Goal: Task Accomplishment & Management: Complete application form

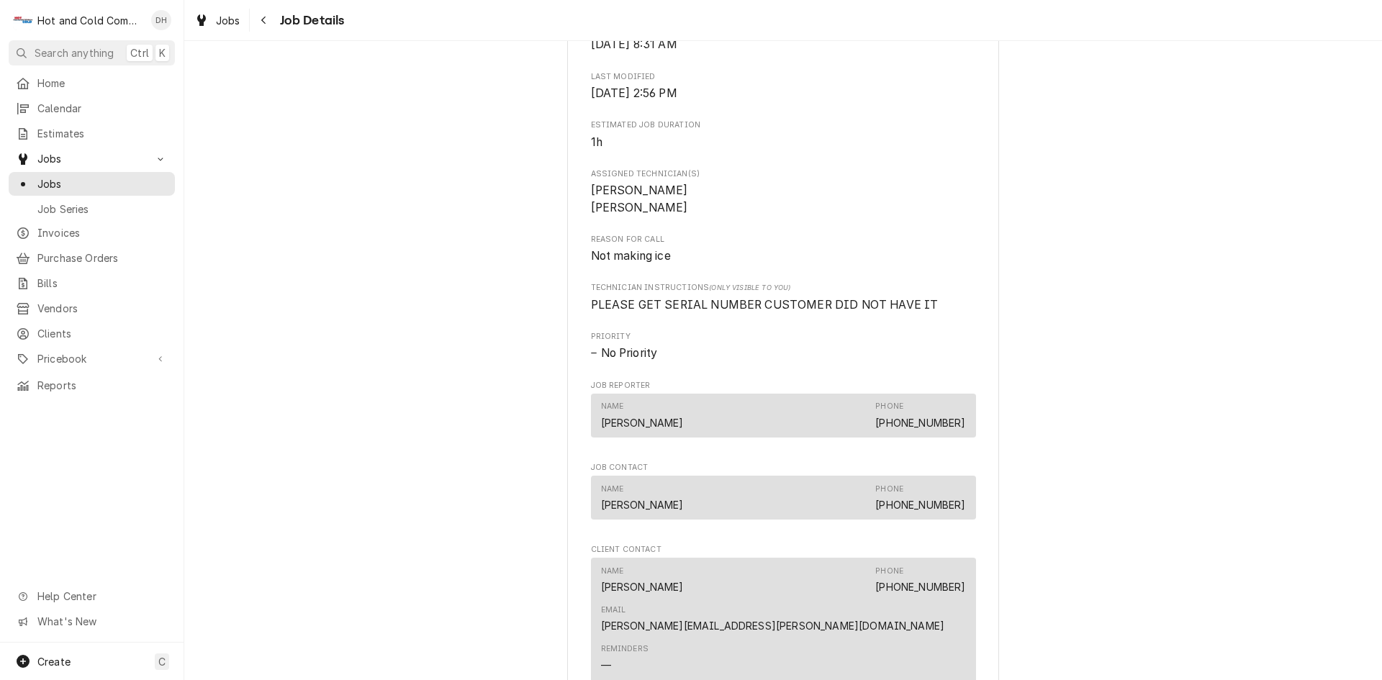
scroll to position [918, 0]
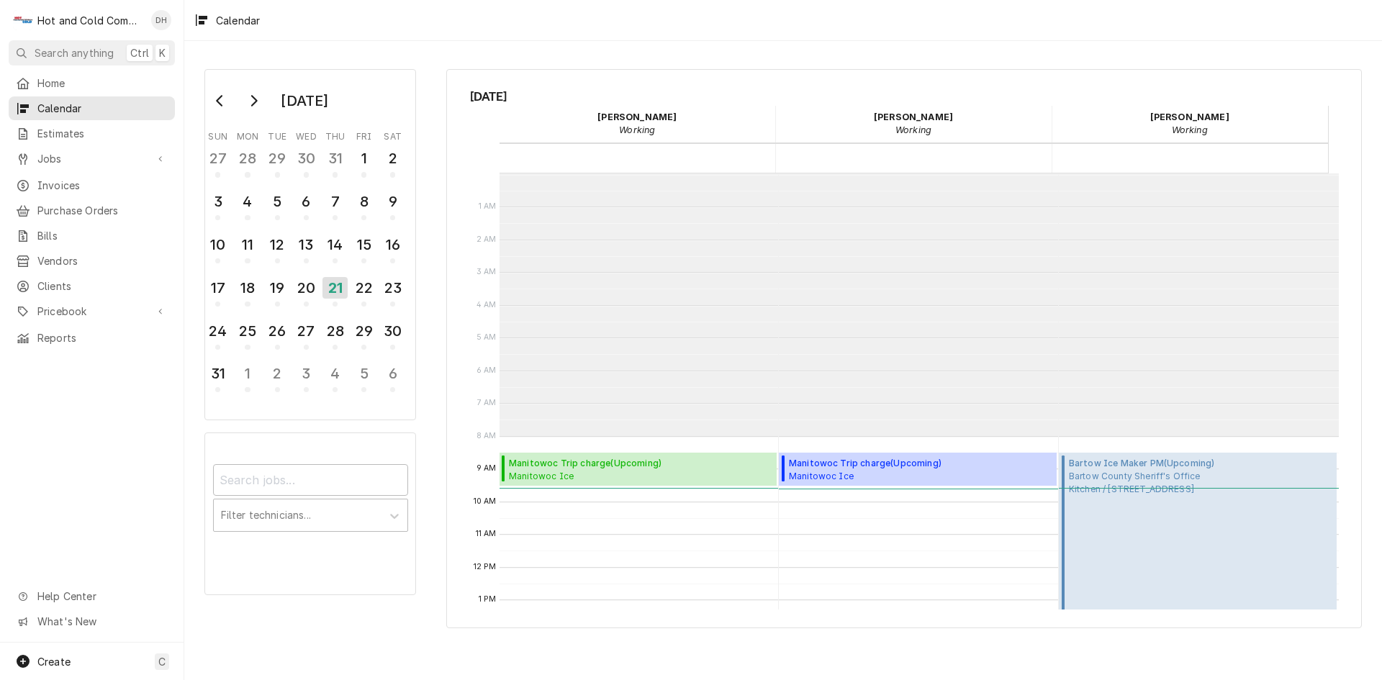
scroll to position [263, 0]
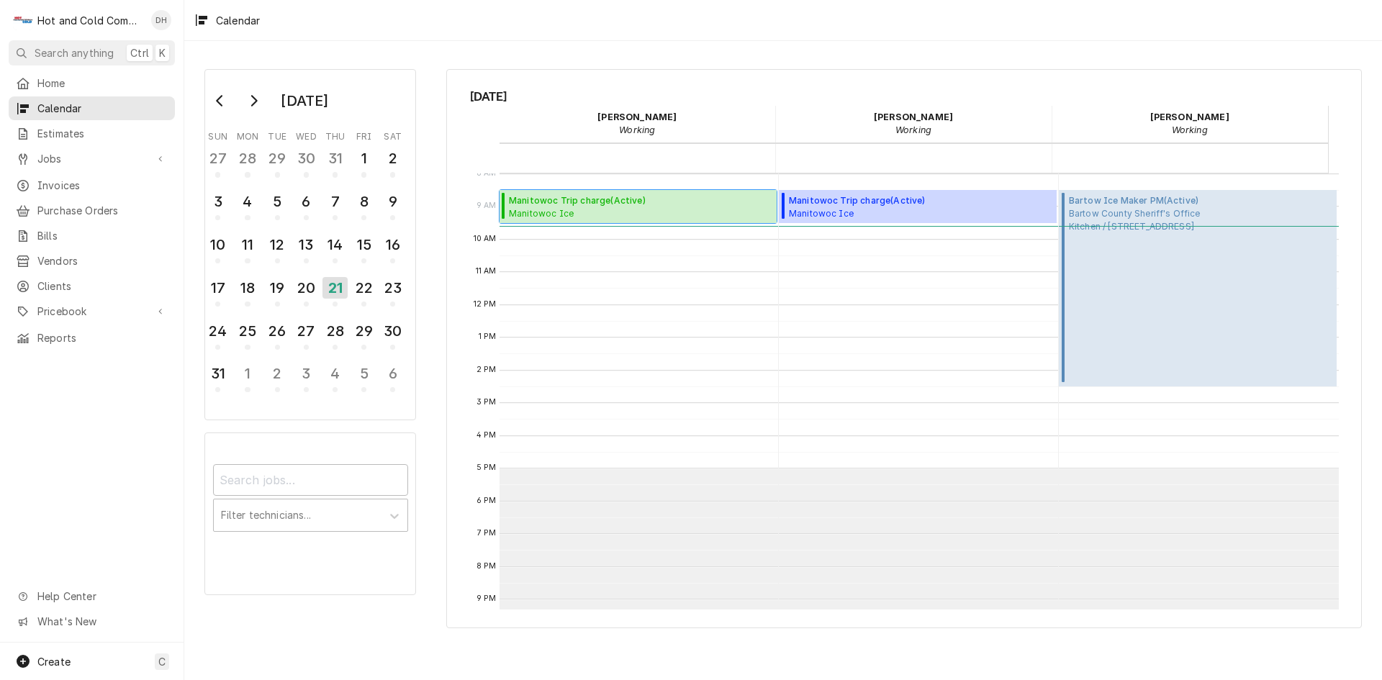
click at [646, 207] on span "Manitowoc Trip charge ( Active )" at bounding box center [629, 200] width 241 height 13
click at [86, 657] on div "Create C" at bounding box center [92, 661] width 184 height 37
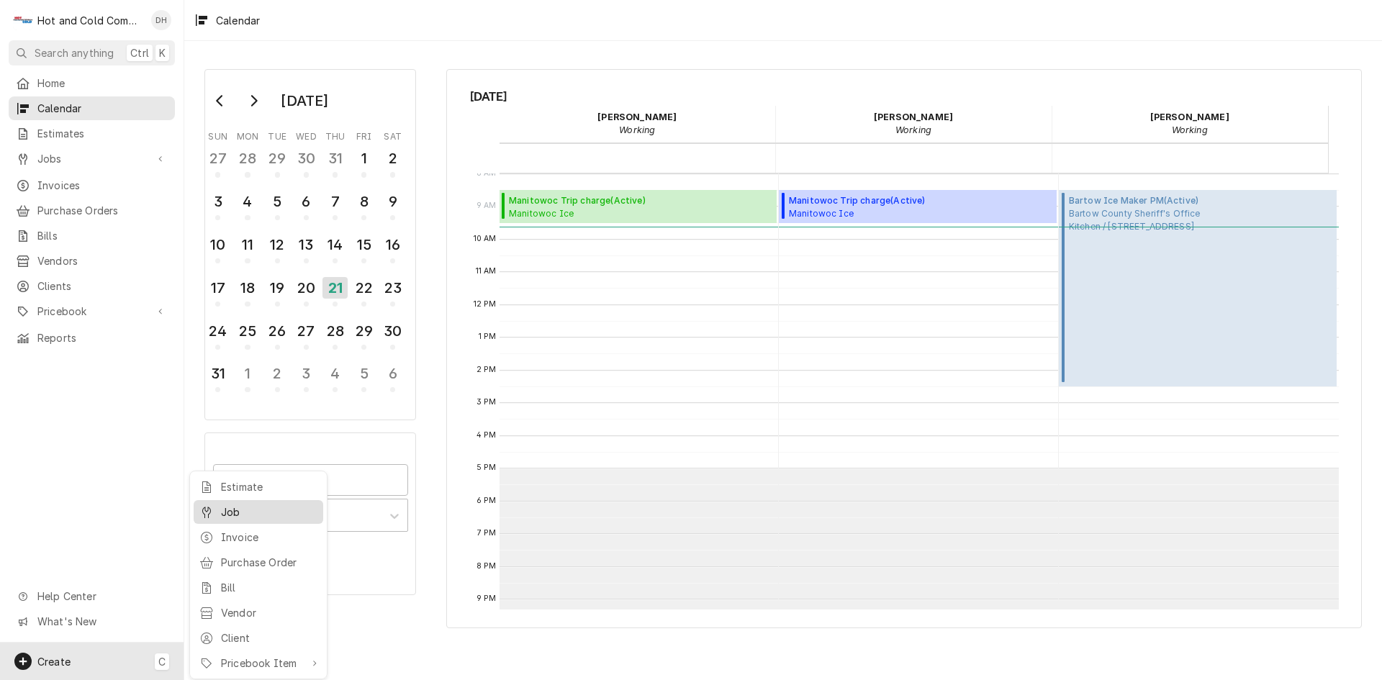
click at [239, 514] on div "Job" at bounding box center [269, 512] width 96 height 15
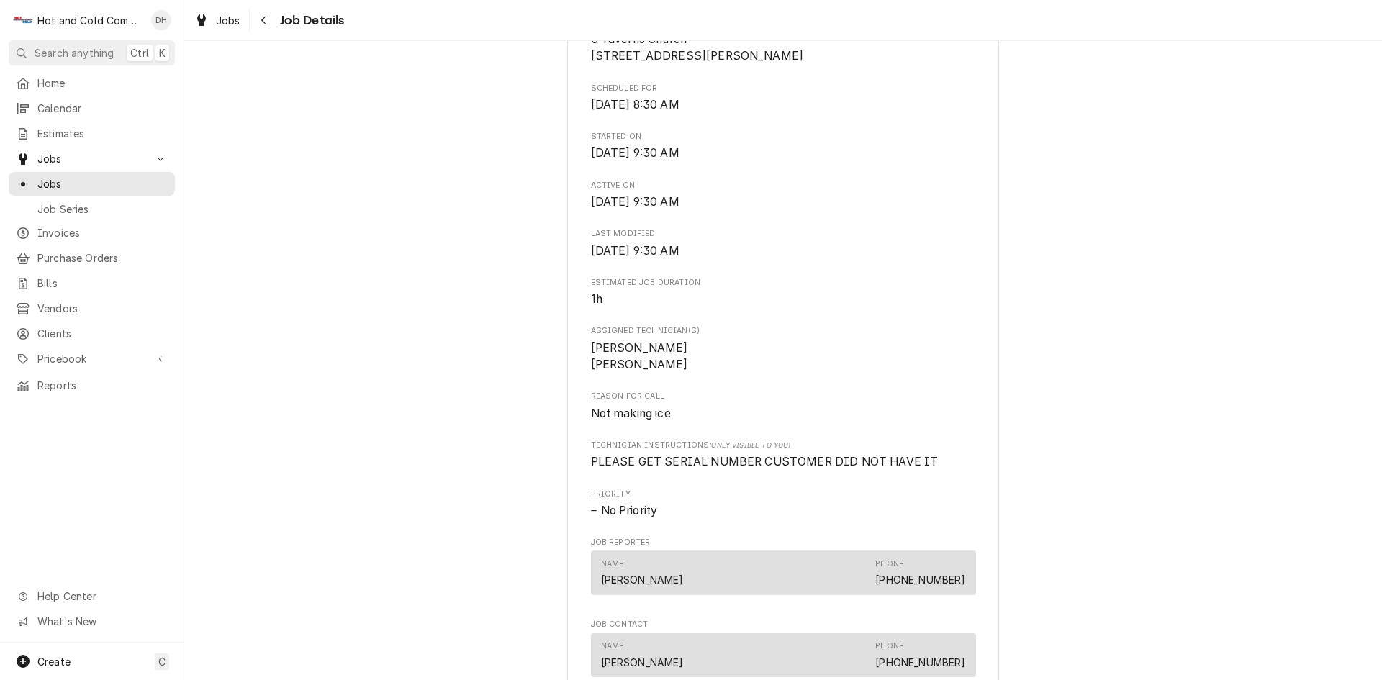
scroll to position [720, 0]
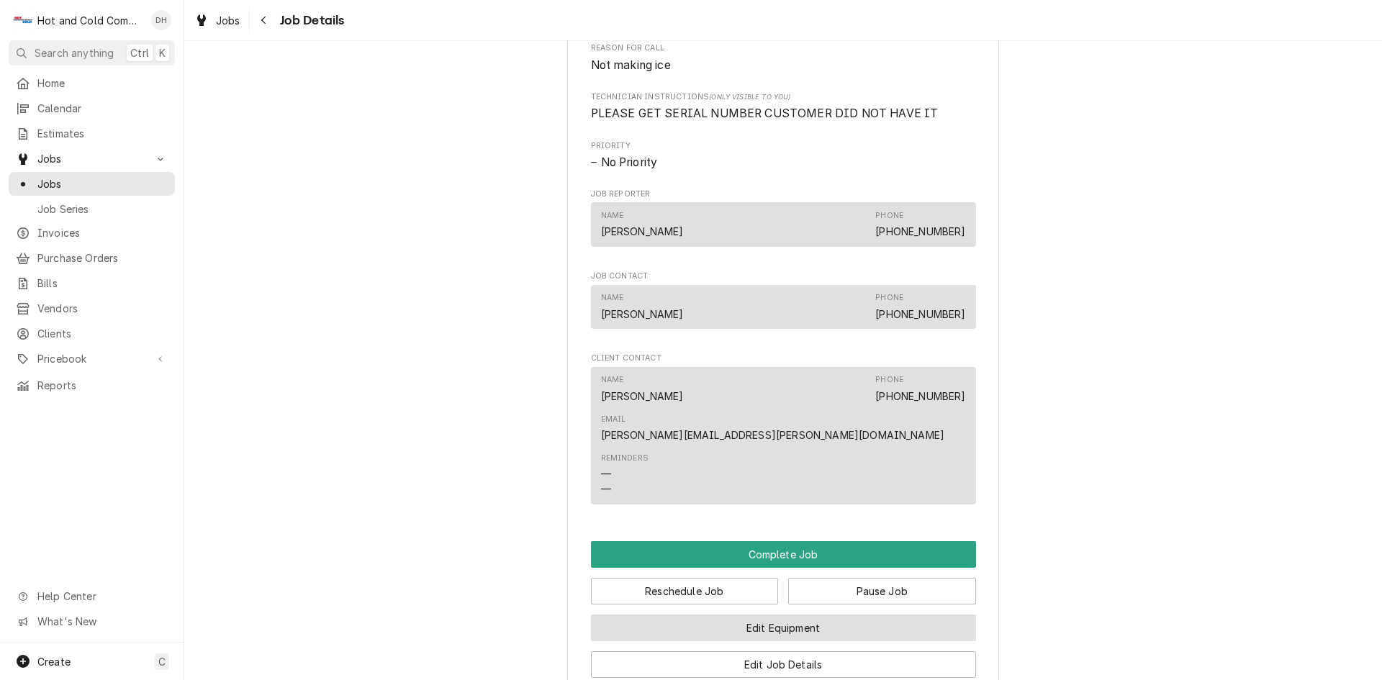
click at [845, 615] on button "Edit Equipment" at bounding box center [783, 628] width 385 height 27
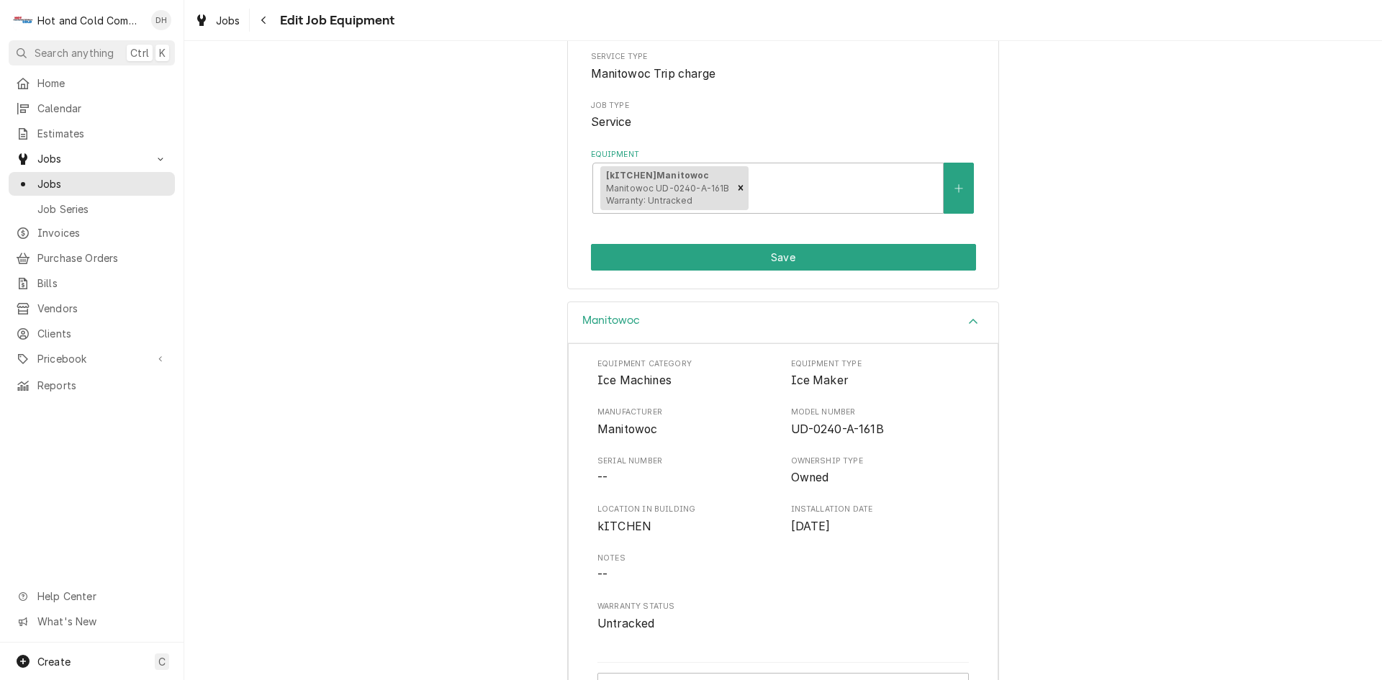
scroll to position [228, 0]
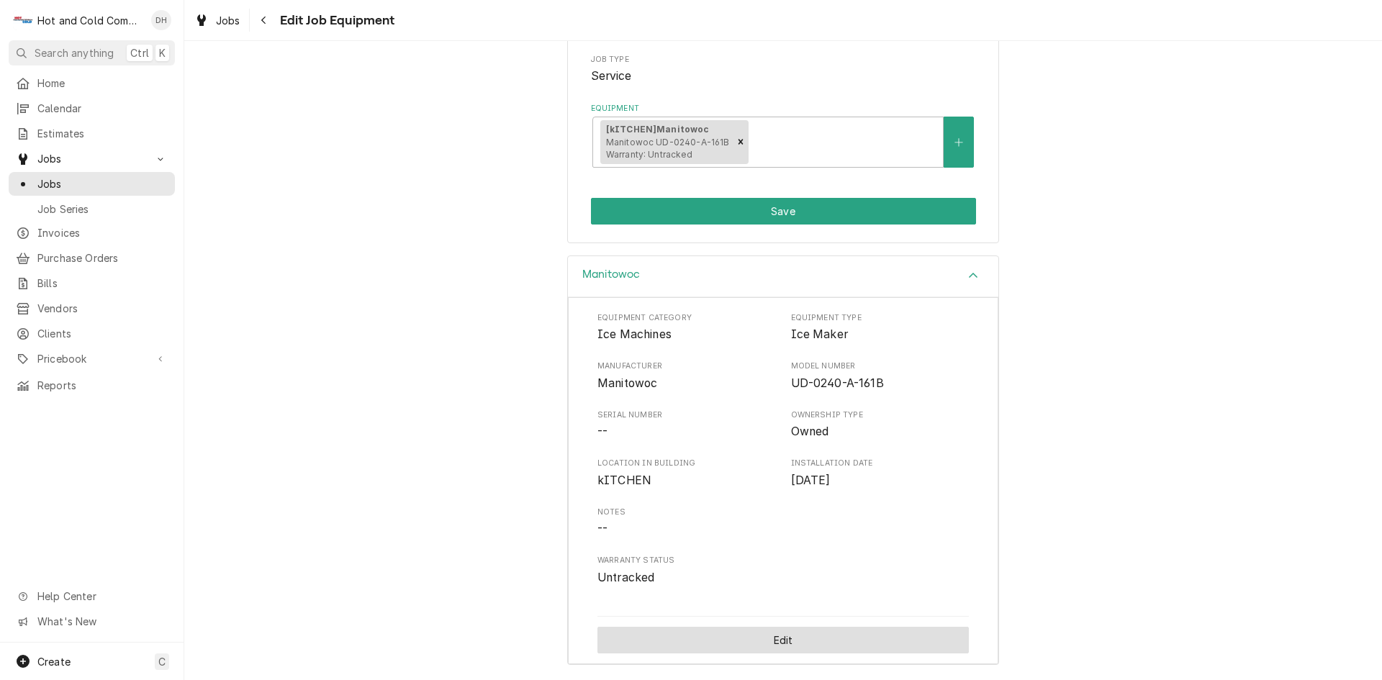
click at [793, 642] on button "Edit" at bounding box center [784, 640] width 372 height 27
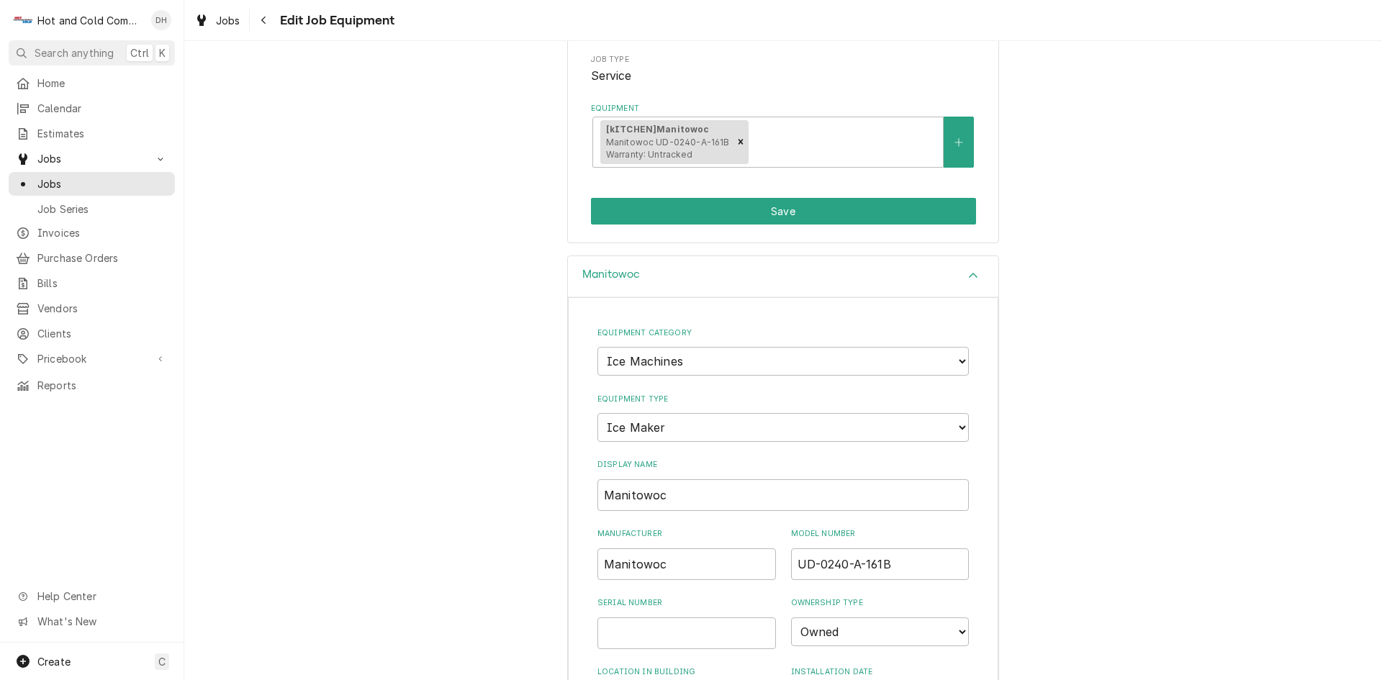
scroll to position [467, 0]
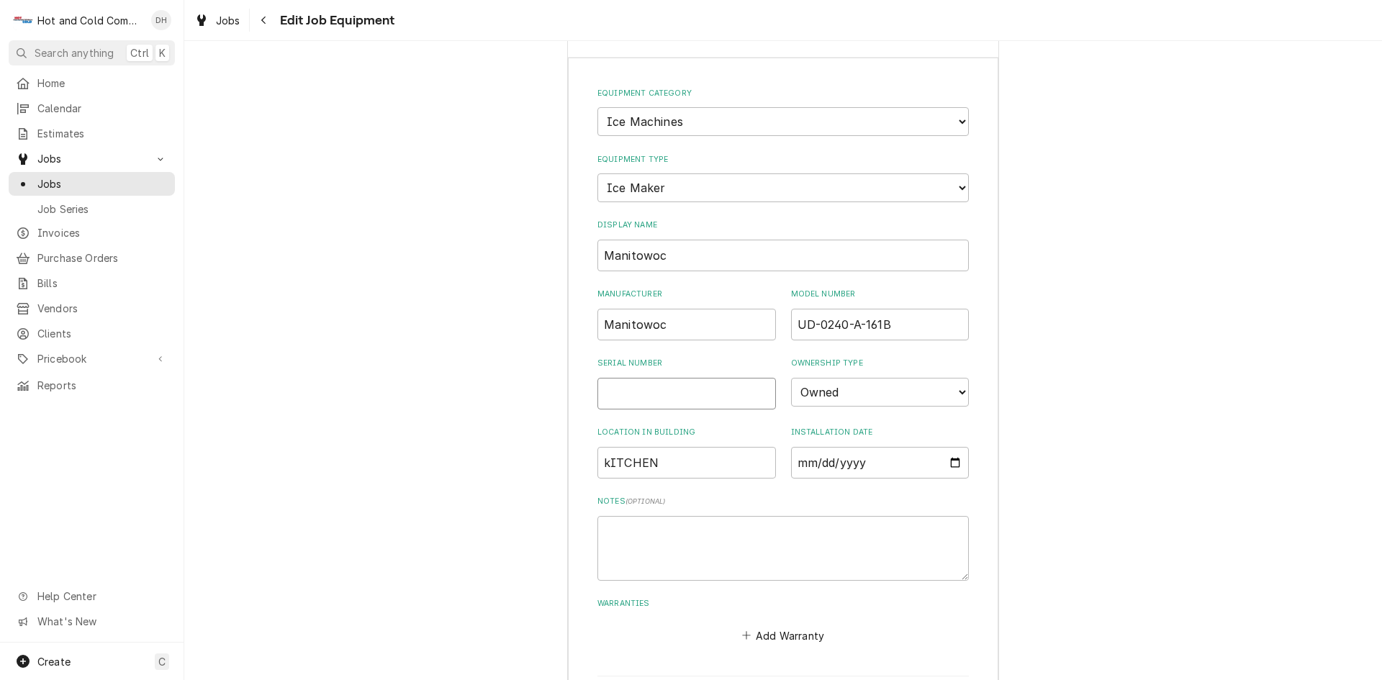
drag, startPoint x: 707, startPoint y: 395, endPoint x: 703, endPoint y: 403, distance: 8.7
click at [707, 396] on input "Serial Number" at bounding box center [687, 394] width 179 height 32
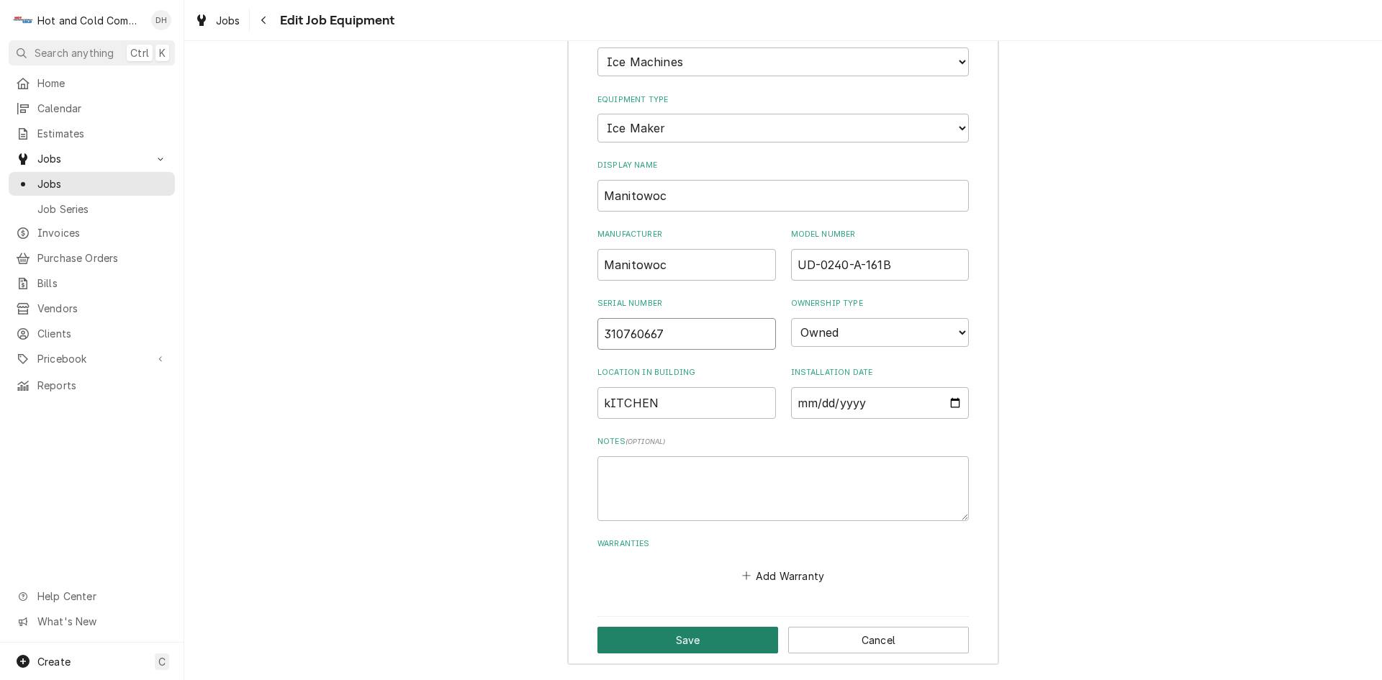
type input "310760667"
click at [706, 642] on button "Save" at bounding box center [688, 640] width 181 height 27
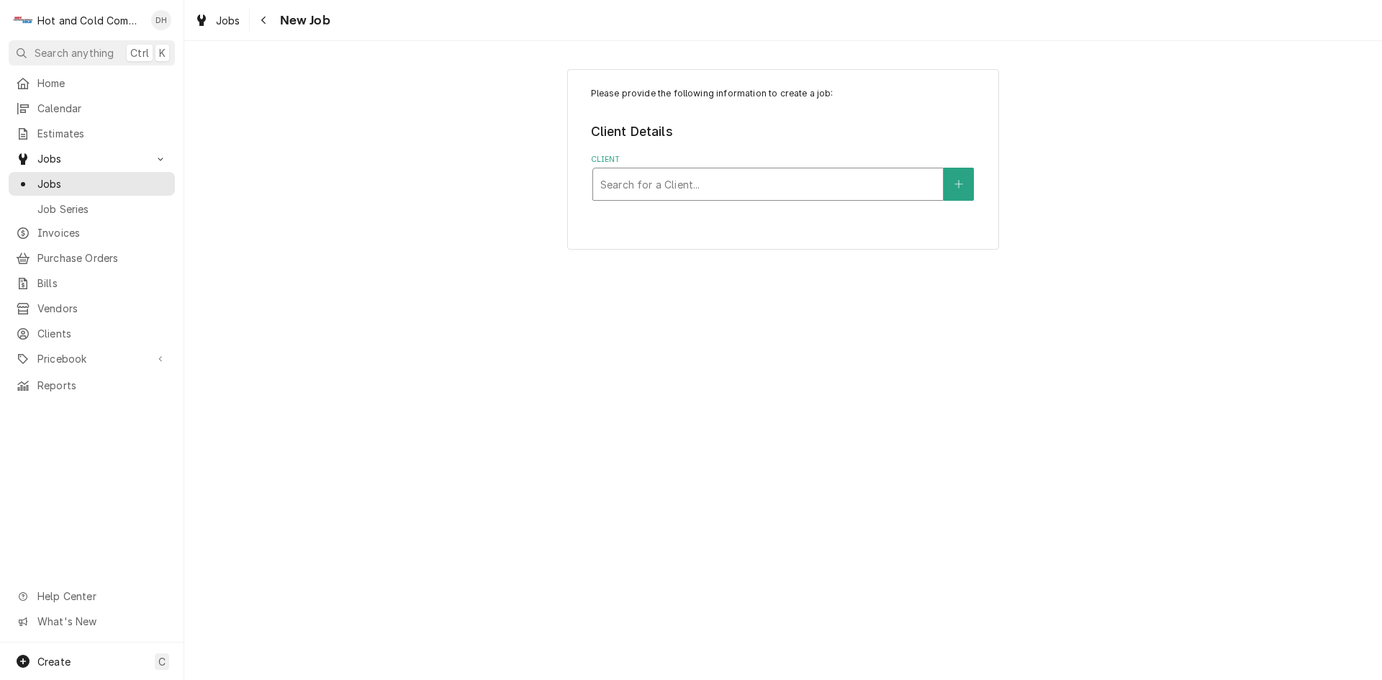
click at [836, 186] on div "Client" at bounding box center [769, 184] width 336 height 26
type input "cEDAR"
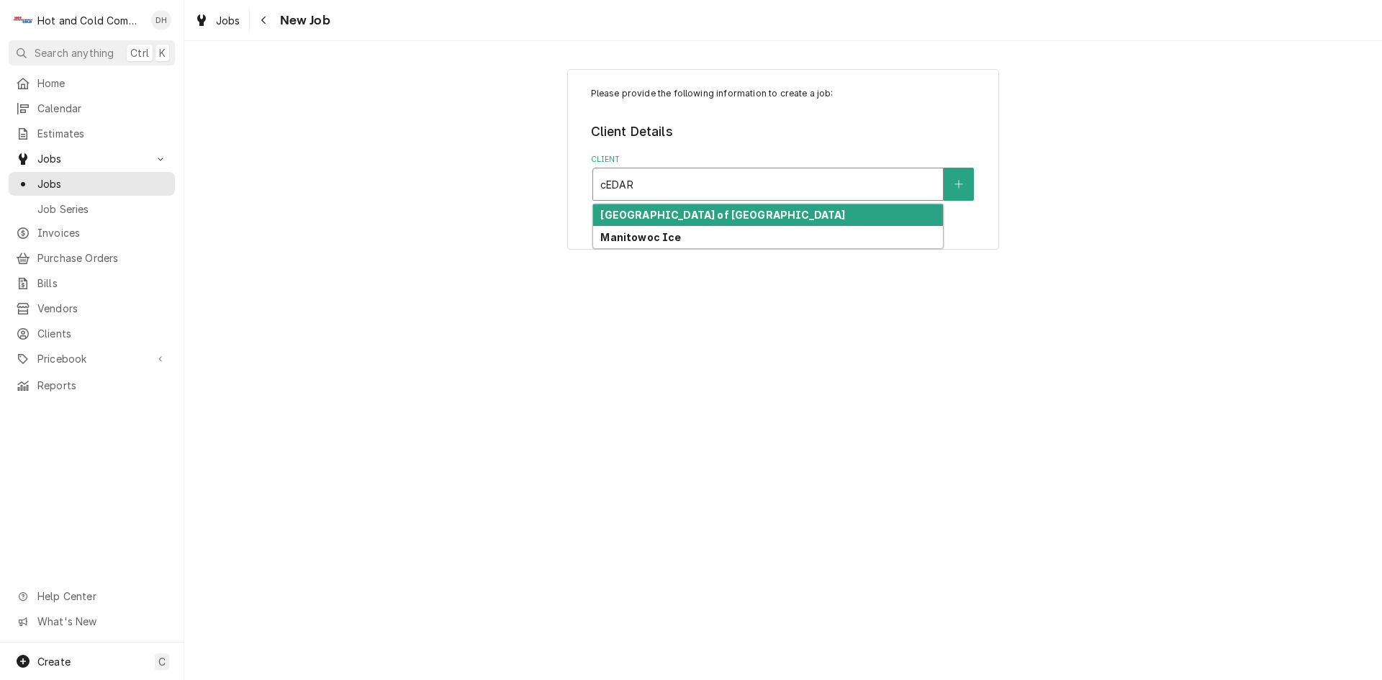
click at [701, 215] on strong "[GEOGRAPHIC_DATA] of [GEOGRAPHIC_DATA]" at bounding box center [723, 215] width 245 height 12
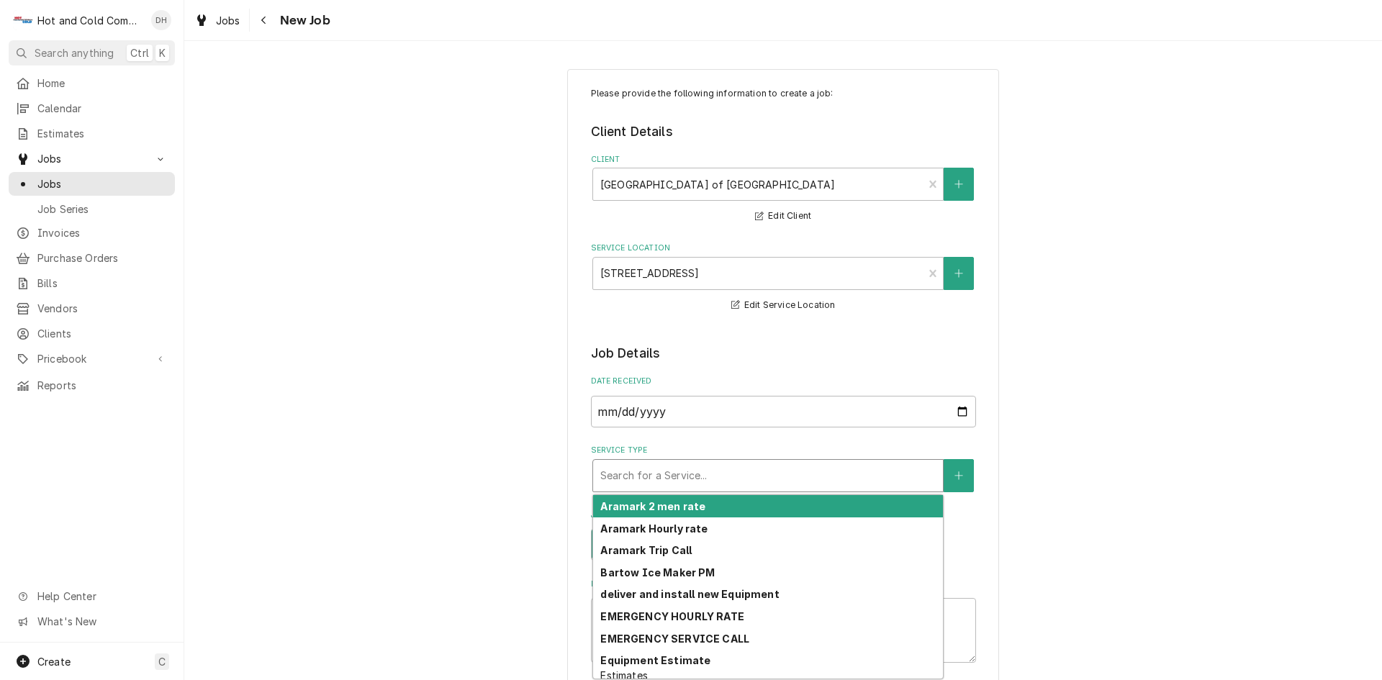
click at [764, 475] on div "Service Type" at bounding box center [769, 476] width 336 height 26
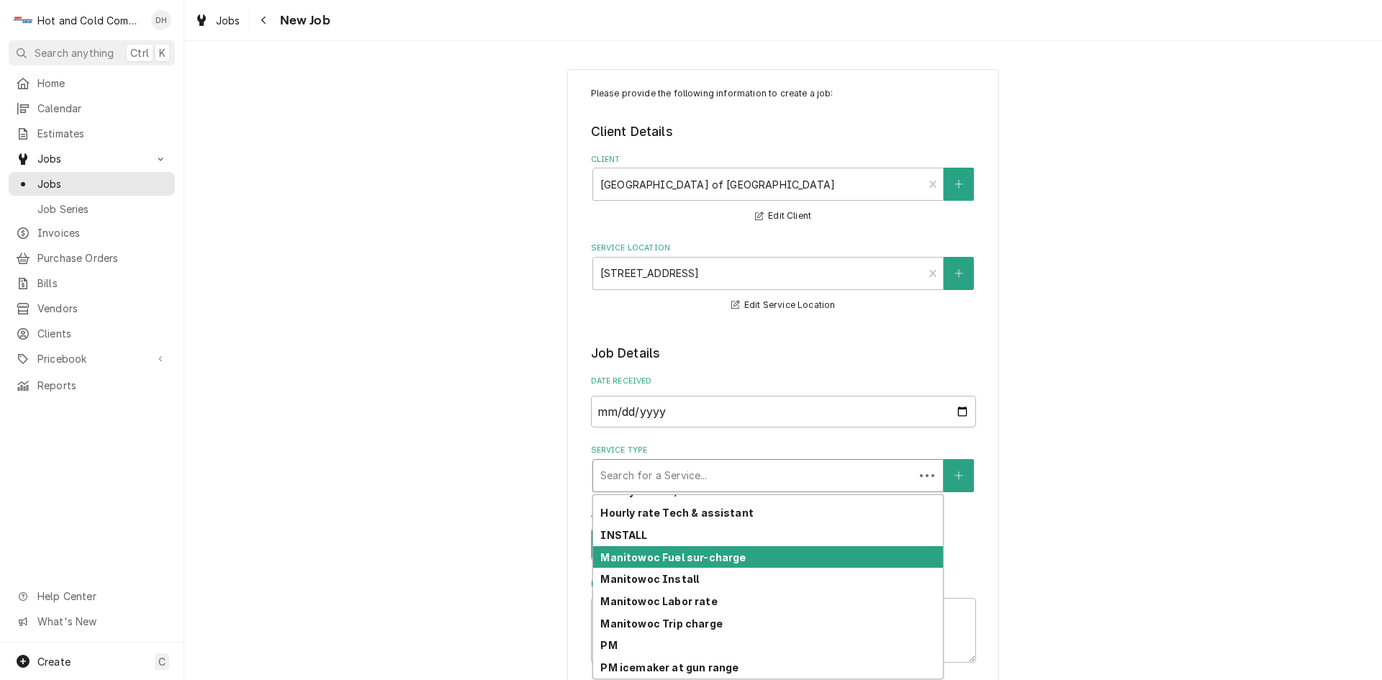
scroll to position [405, 0]
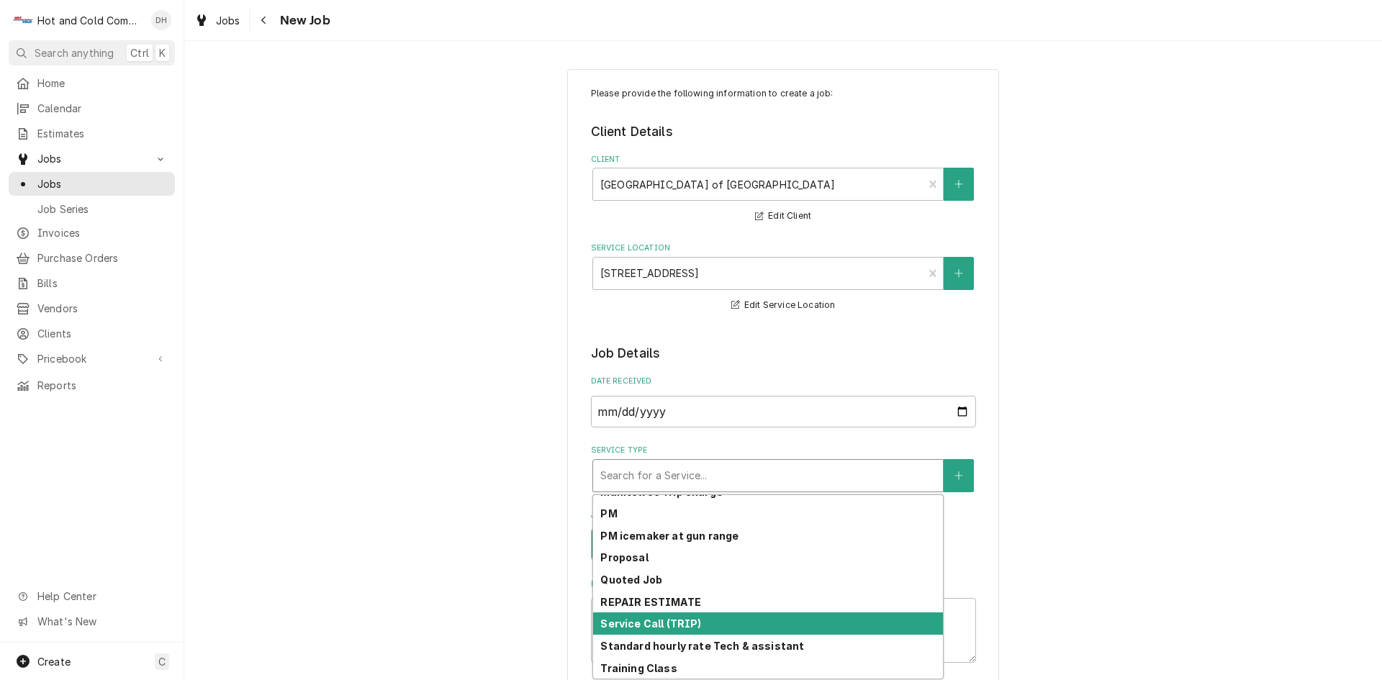
click at [734, 623] on div "Service Call (TRIP)" at bounding box center [768, 624] width 350 height 22
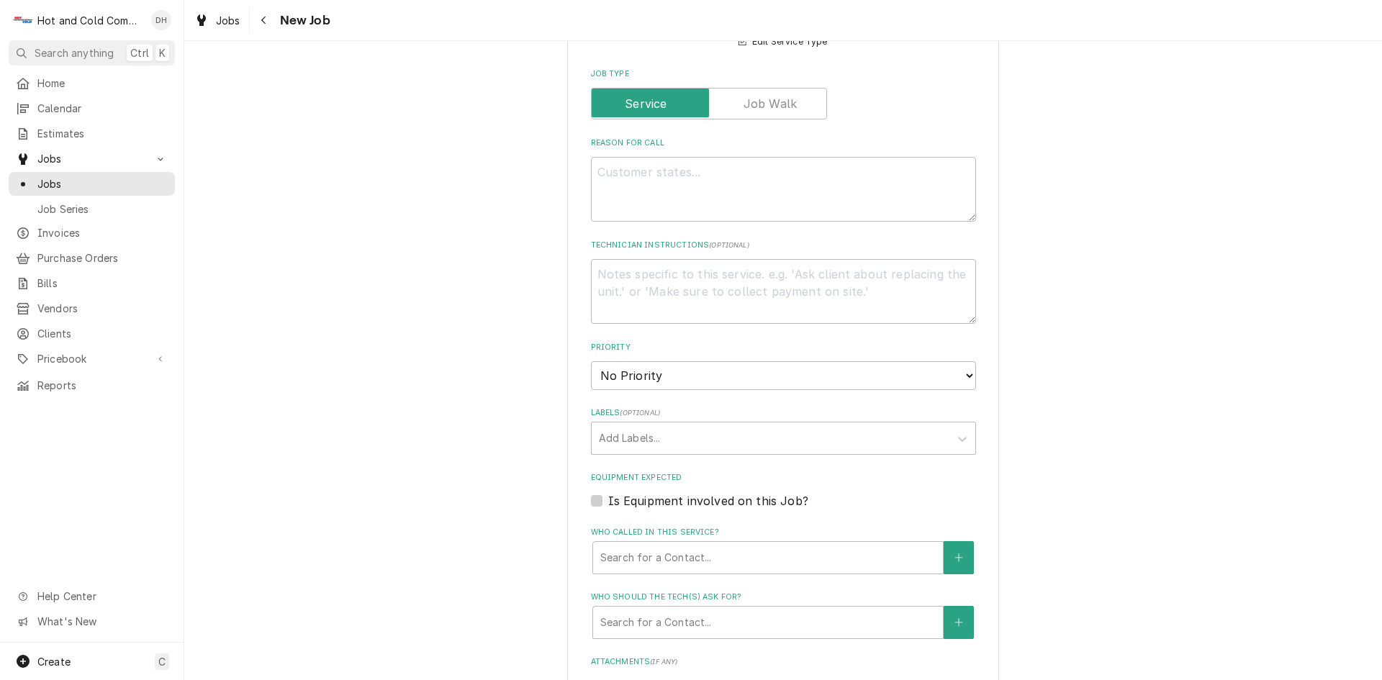
scroll to position [480, 0]
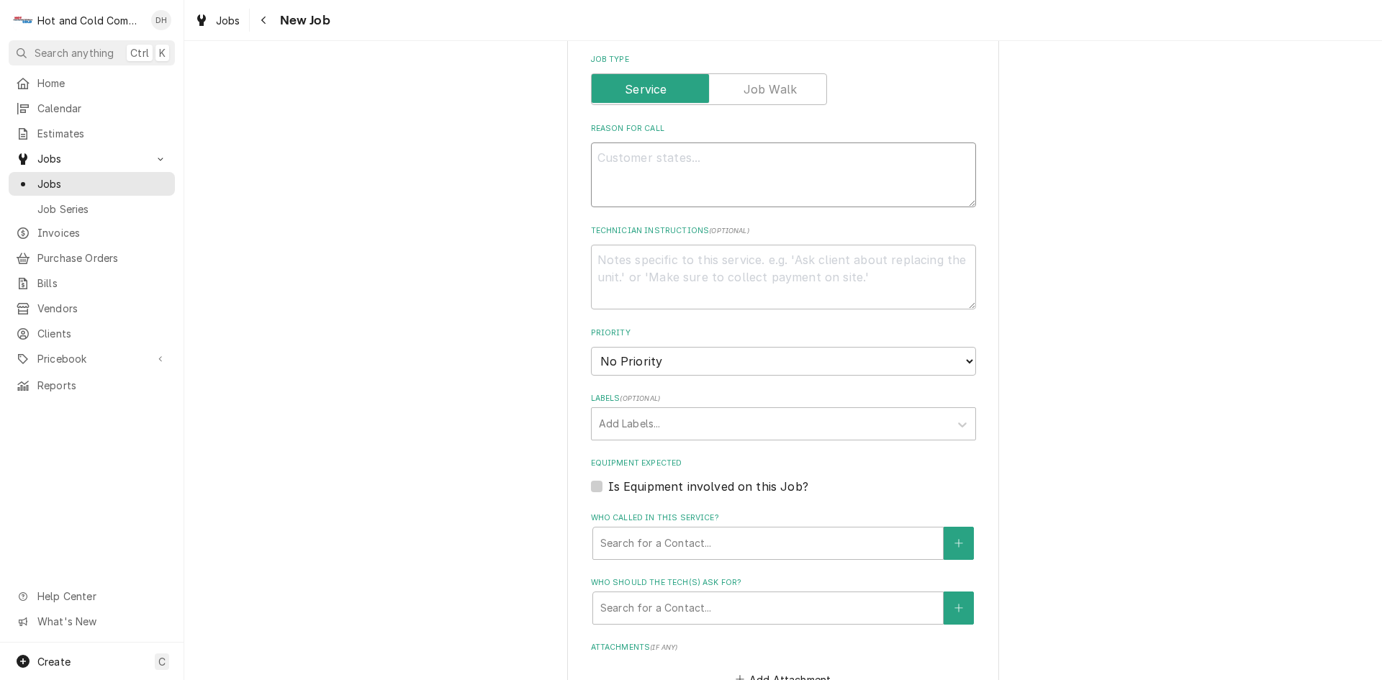
click at [701, 150] on textarea "Reason For Call" at bounding box center [783, 175] width 385 height 65
type textarea "x"
type textarea "C"
type textarea "x"
type textarea "Ch"
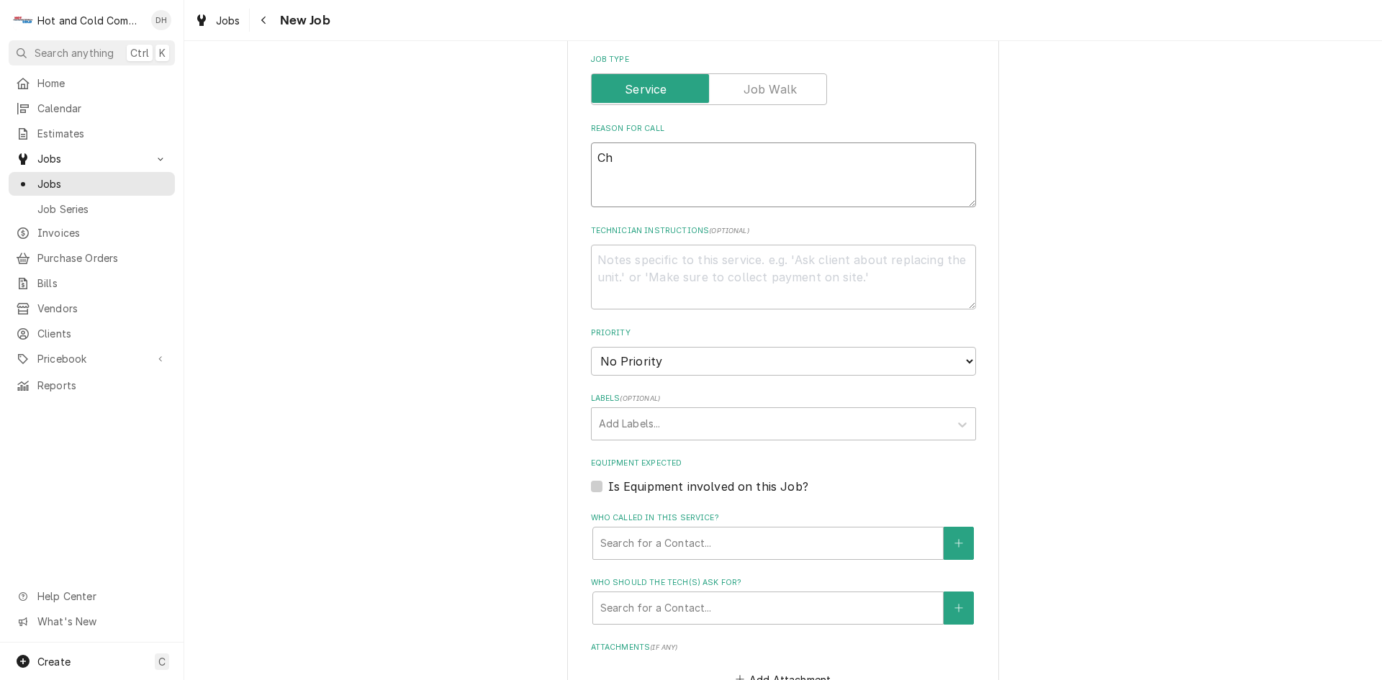
type textarea "x"
type textarea "Che"
type textarea "x"
type textarea "Chef"
type textarea "x"
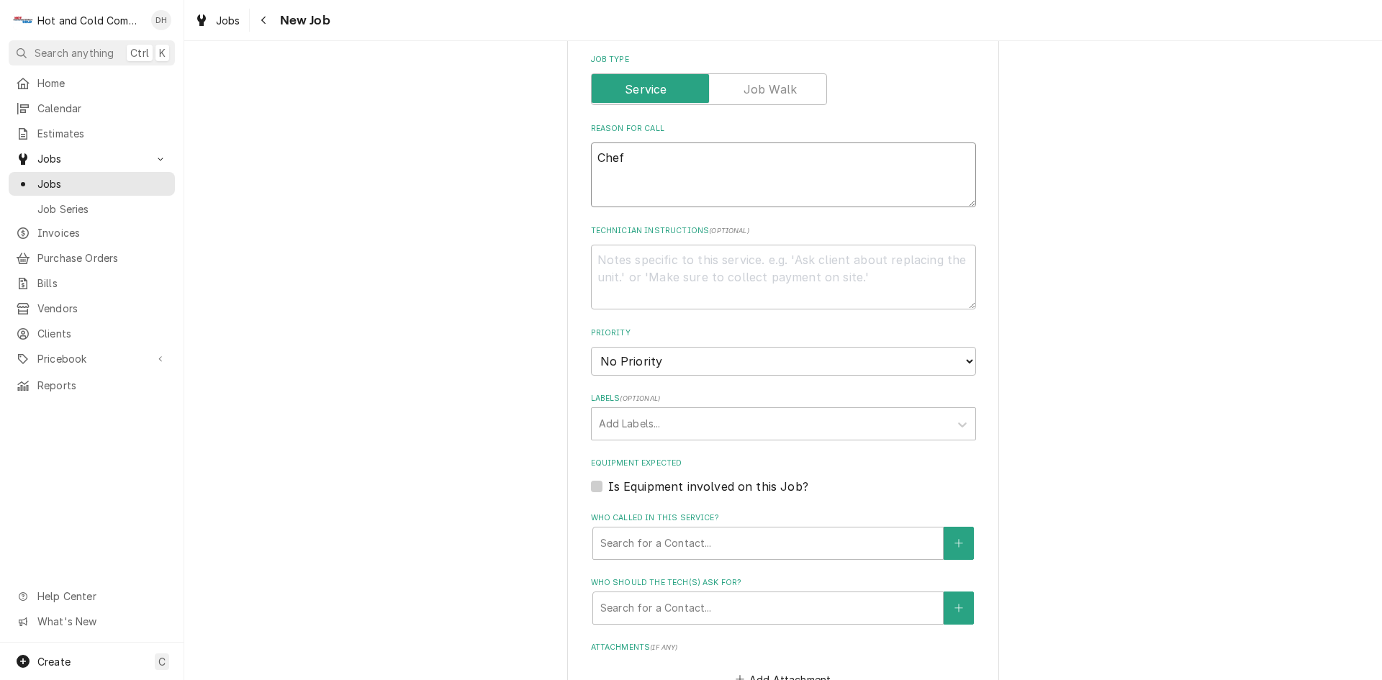
type textarea "Chef"
type textarea "x"
type textarea "Chef J"
type textarea "x"
type textarea "Chef [PERSON_NAME]"
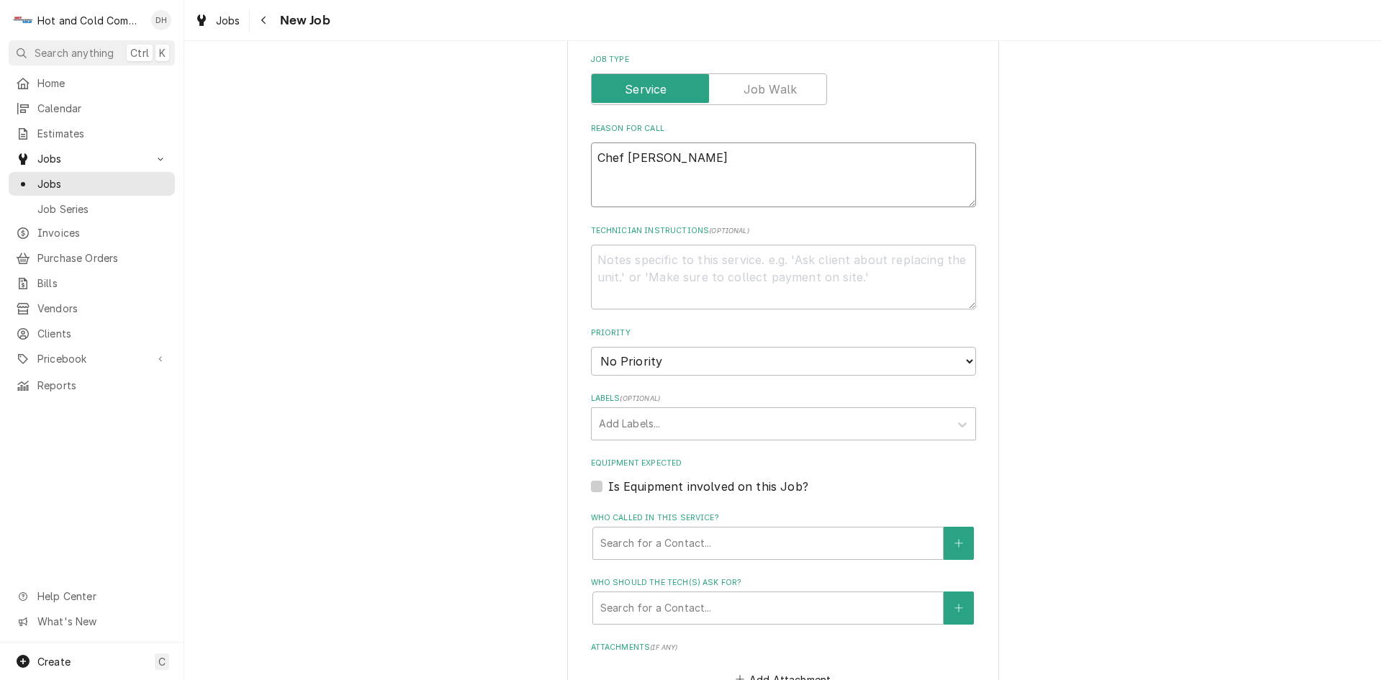
type textarea "x"
type textarea "Chef Joh"
type textarea "x"
type textarea "Chef [PERSON_NAME]"
type textarea "x"
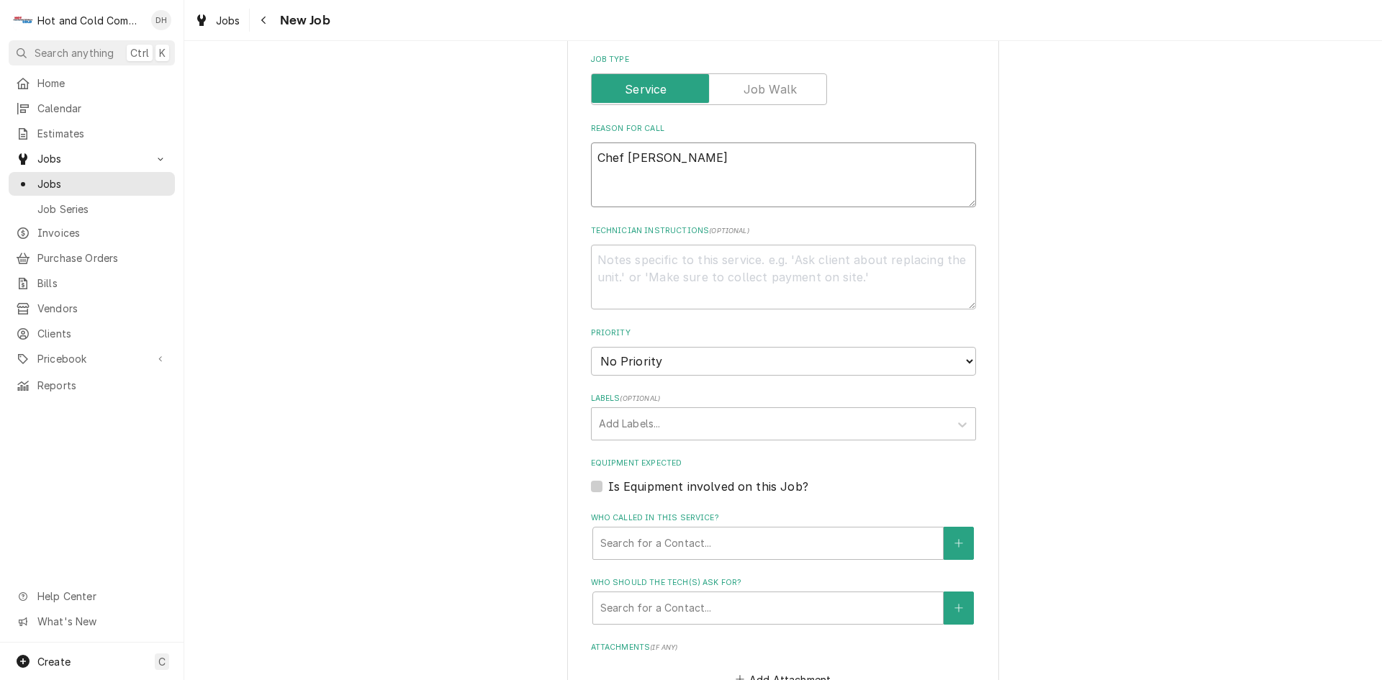
type textarea "Chef [PERSON_NAME]"
type textarea "x"
type textarea "Chef [PERSON_NAME]"
type textarea "x"
type textarea "Chef [PERSON_NAME] ca"
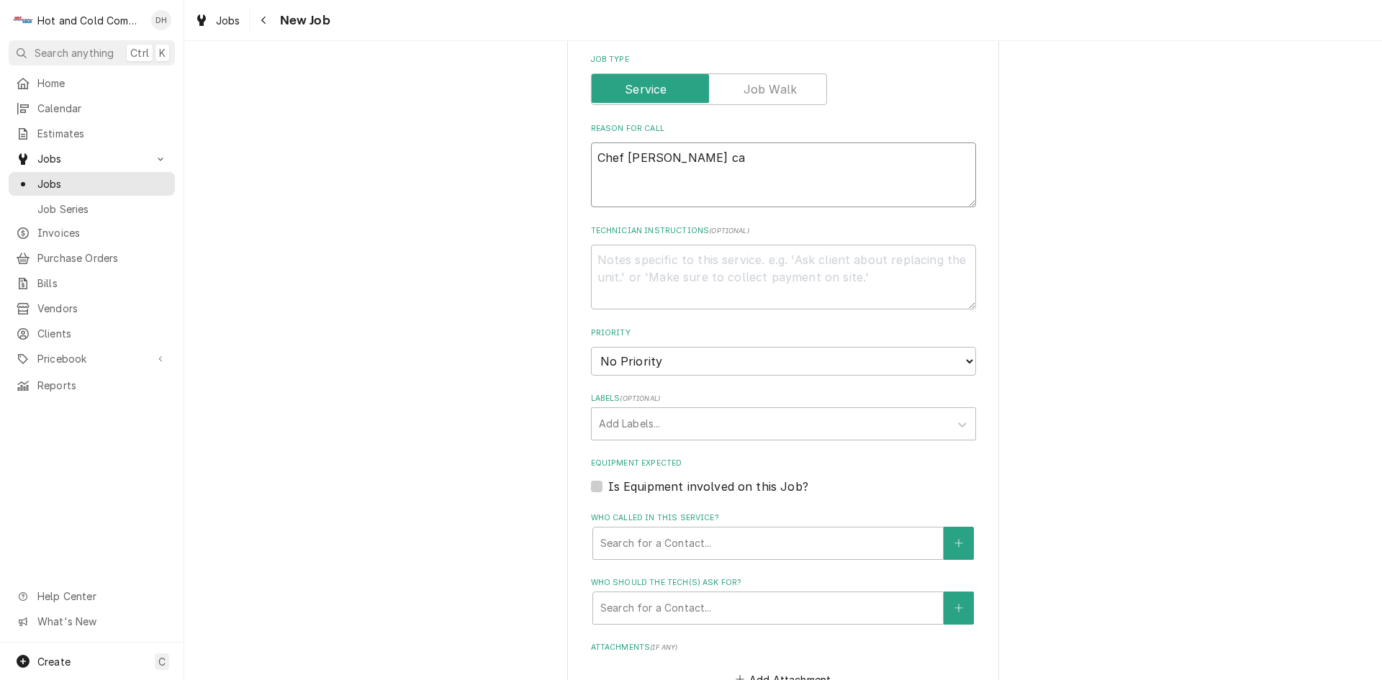
type textarea "x"
type textarea "Chef [PERSON_NAME]"
type textarea "x"
type textarea "Chef [PERSON_NAME]"
type textarea "x"
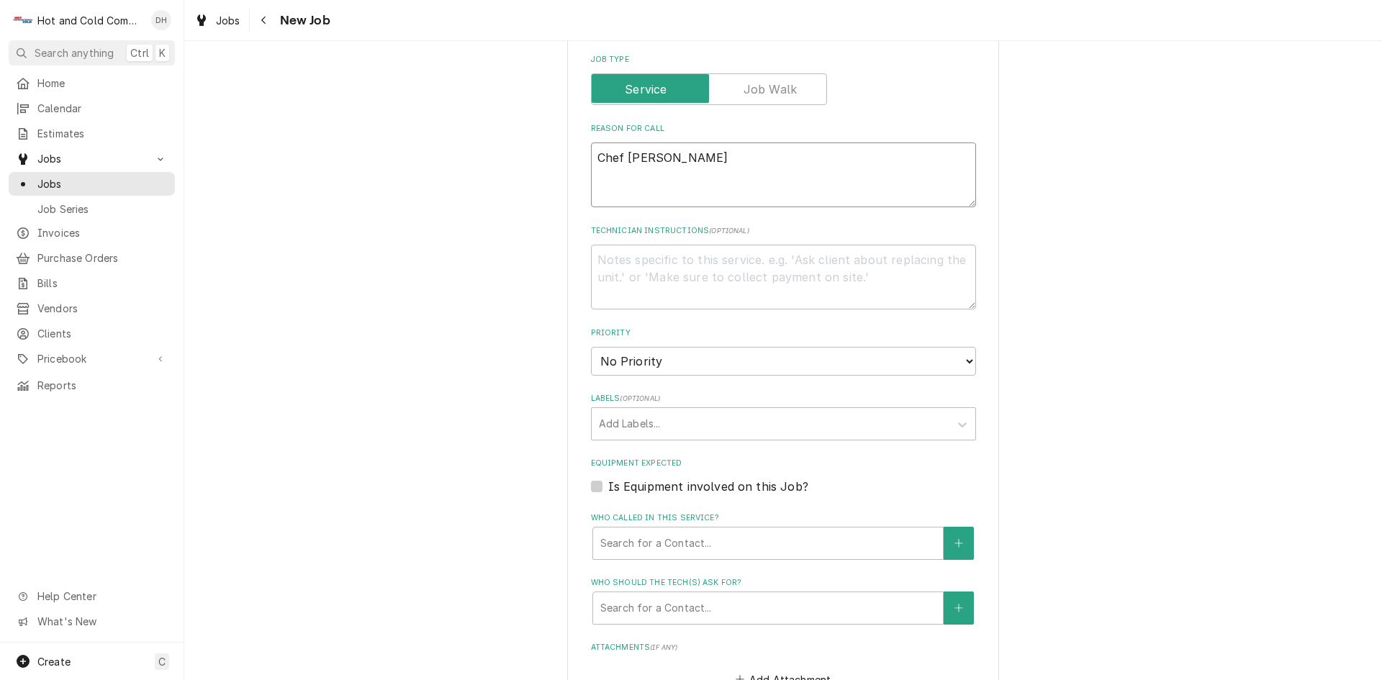
type textarea "Chef [PERSON_NAME]"
type textarea "x"
type textarea "Chef [PERSON_NAME] called"
type textarea "x"
type textarea "Chef [PERSON_NAME] called"
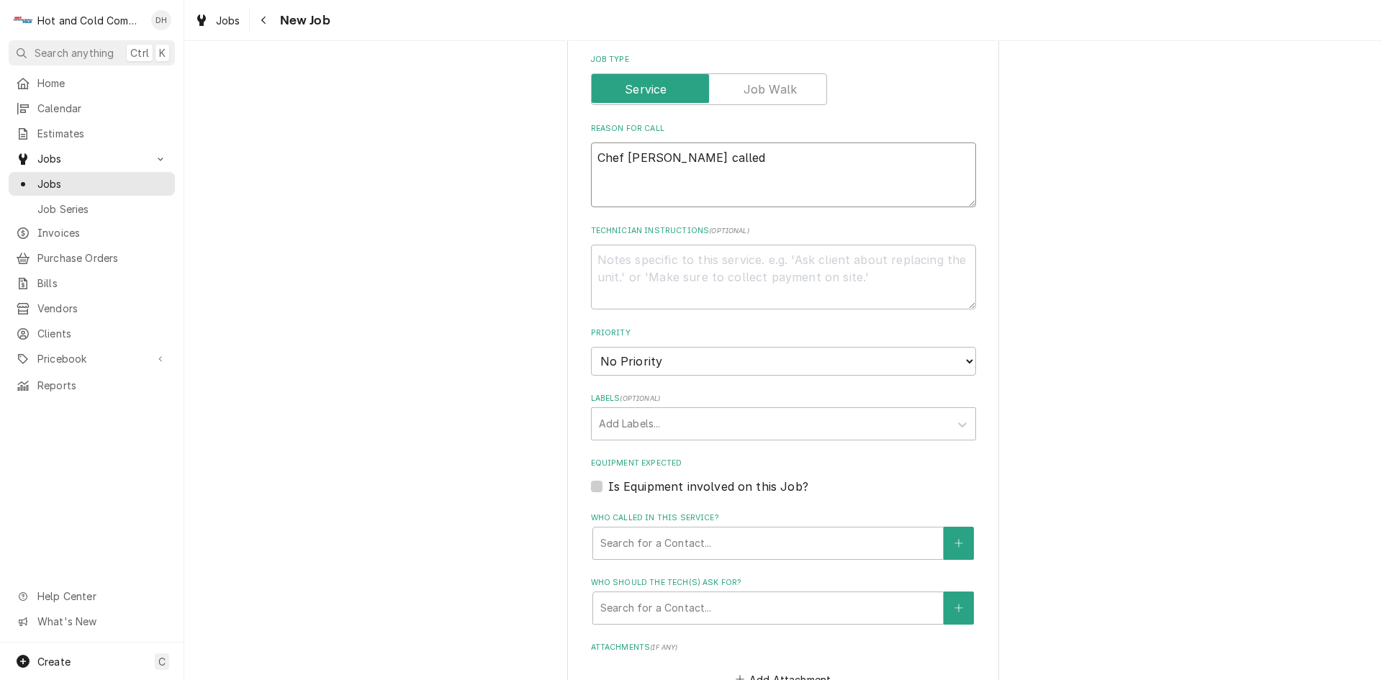
type textarea "x"
type textarea "Chef [PERSON_NAME] called s"
type textarea "x"
type textarea "Chef [PERSON_NAME] called sa"
type textarea "x"
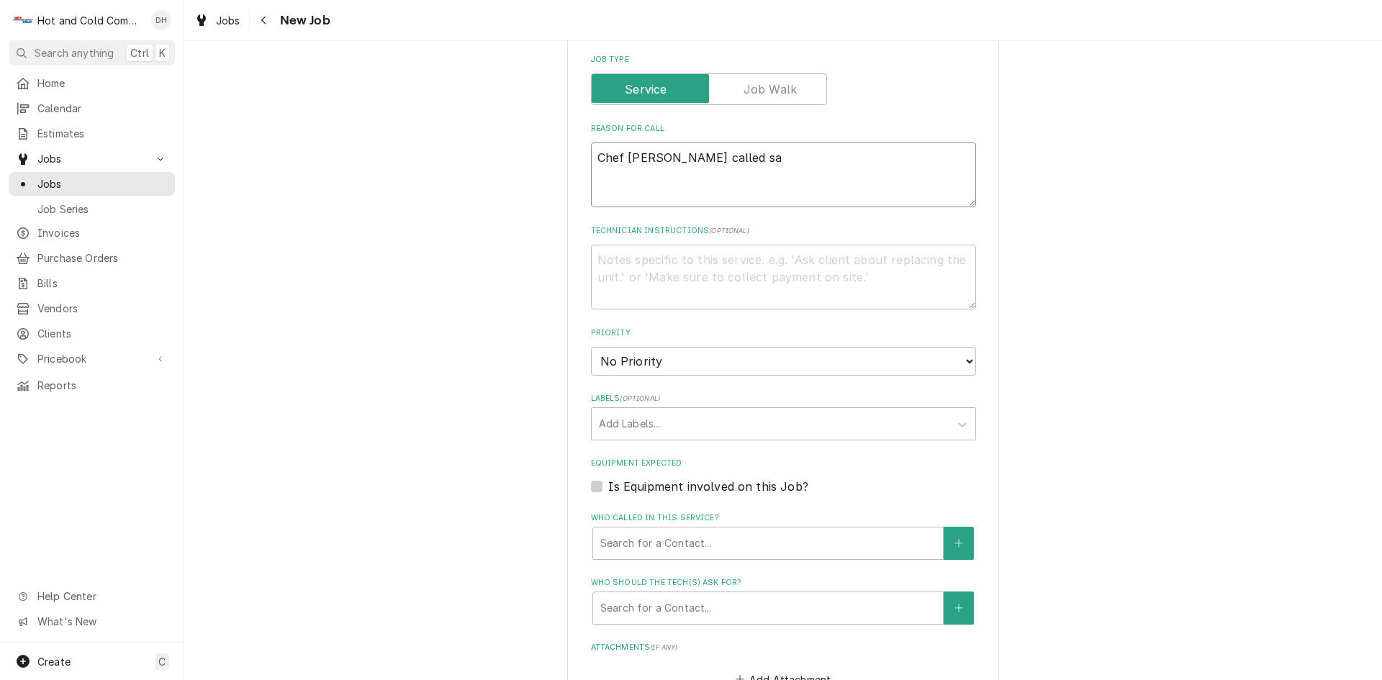
type textarea "Chef [PERSON_NAME] called sai"
type textarea "x"
type textarea "Chef [PERSON_NAME] called said"
type textarea "x"
type textarea "Chef [PERSON_NAME] called said"
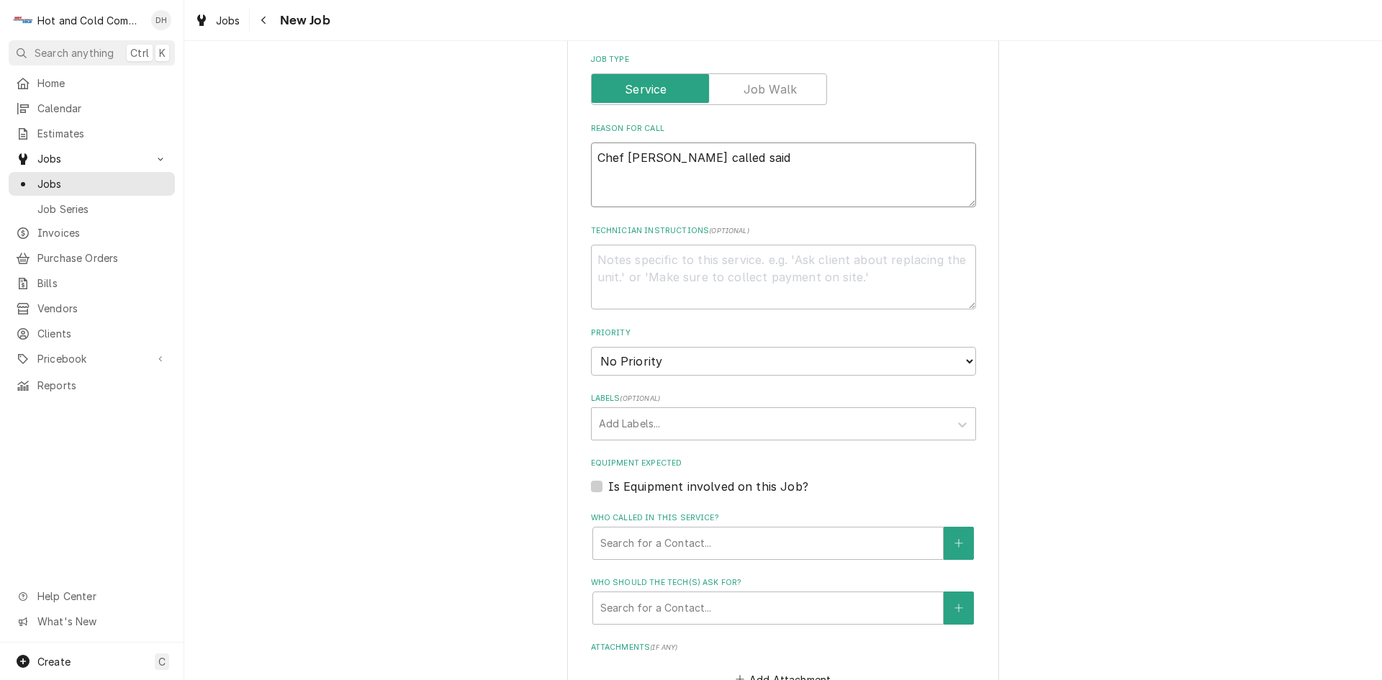
type textarea "x"
type textarea "Chef [PERSON_NAME] called said h"
type textarea "x"
type textarea "Chef [PERSON_NAME] called said he"
type textarea "x"
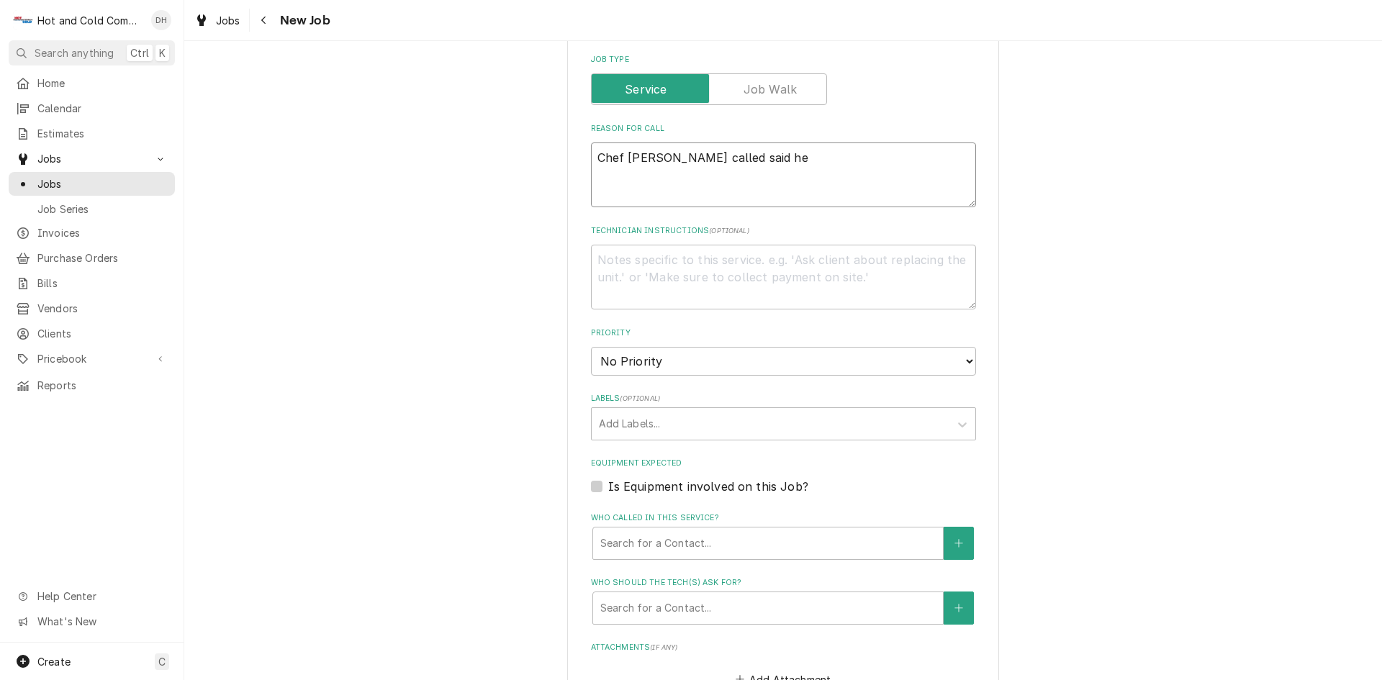
type textarea "Chef [PERSON_NAME] called said he'"
type textarea "x"
type textarea "Chef [PERSON_NAME] called said he's"
type textarea "x"
type textarea "Chef [PERSON_NAME] called said he's"
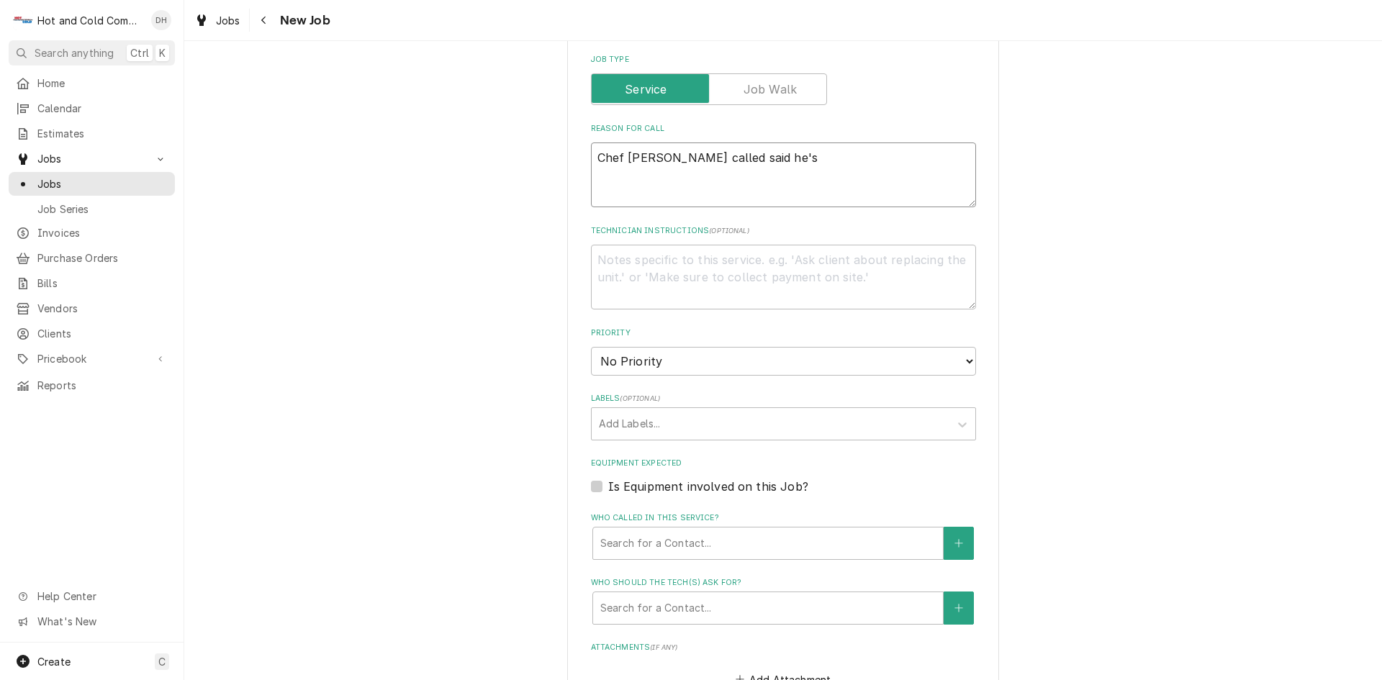
type textarea "x"
type textarea "Chef [PERSON_NAME] called said he's h"
type textarea "x"
type textarea "Chef [PERSON_NAME] called said he's ha"
type textarea "x"
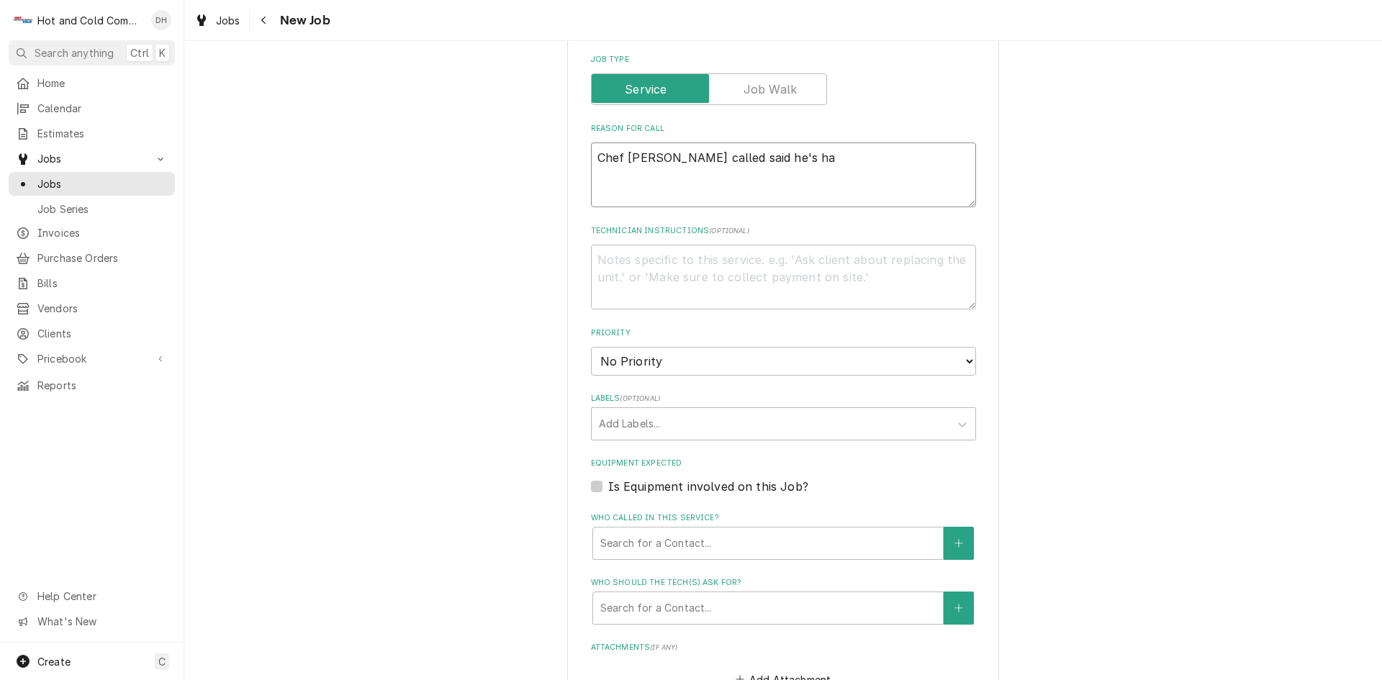
type textarea "Chef [PERSON_NAME] called said he's hav"
type textarea "x"
type textarea "Chef [PERSON_NAME] called said he's havi"
type textarea "x"
type textarea "Chef [PERSON_NAME] called said he's havin"
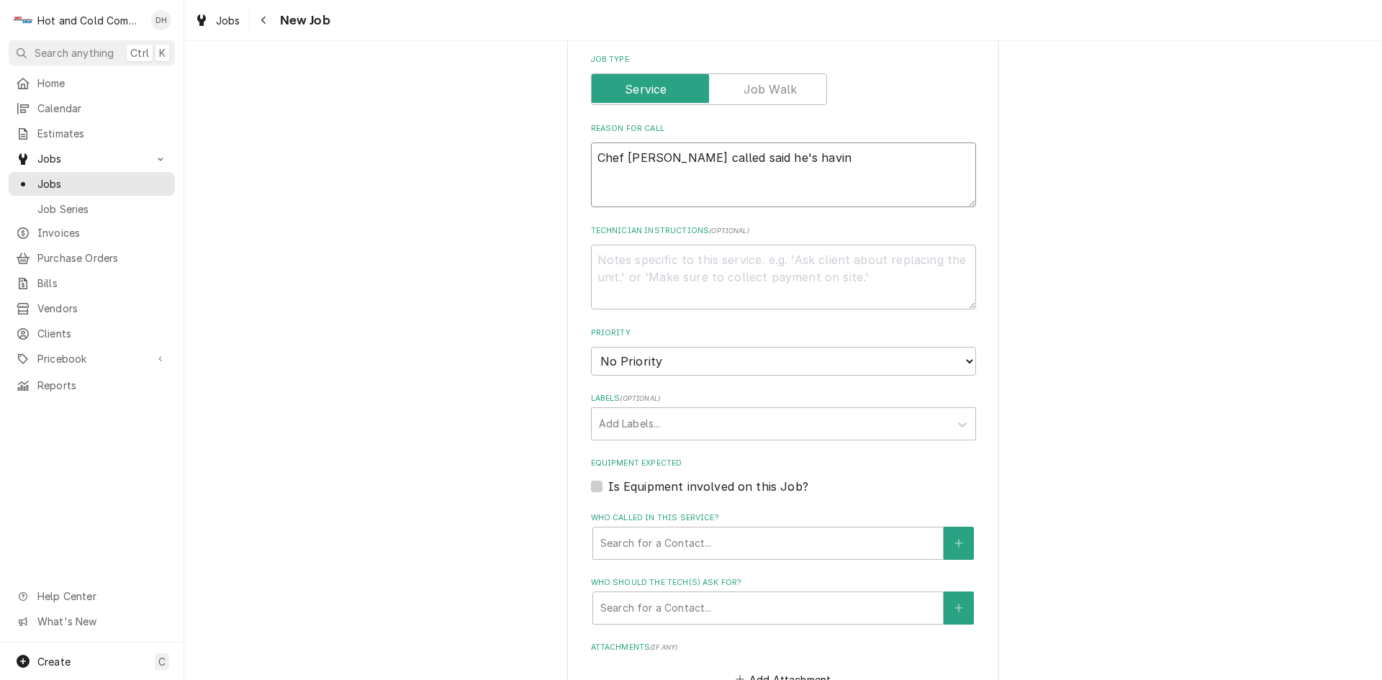
type textarea "x"
type textarea "Chef [PERSON_NAME] called said he's having"
type textarea "x"
type textarea "Chef [PERSON_NAME] called said he's having"
type textarea "x"
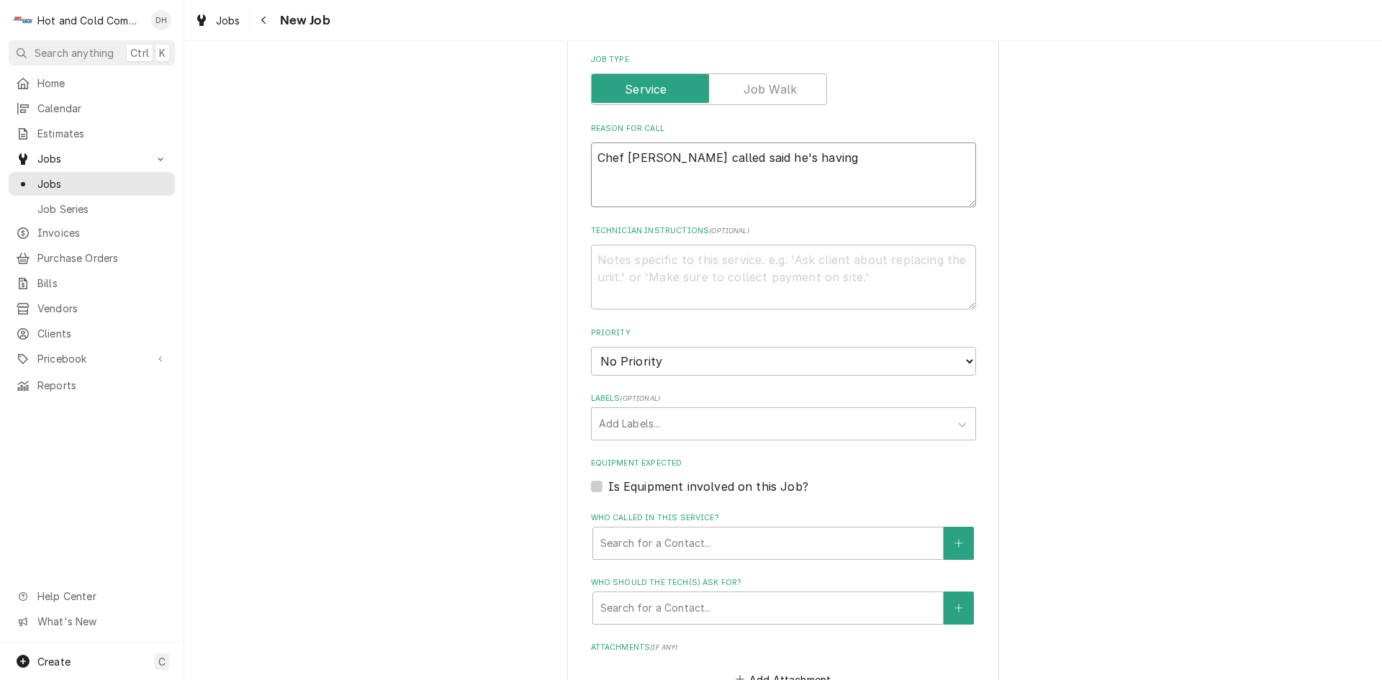
type textarea "Chef [PERSON_NAME] called said he's having t"
type textarea "x"
type textarea "Chef [PERSON_NAME] called said he's having tr"
type textarea "x"
type textarea "Chef [PERSON_NAME] called said he's having tro"
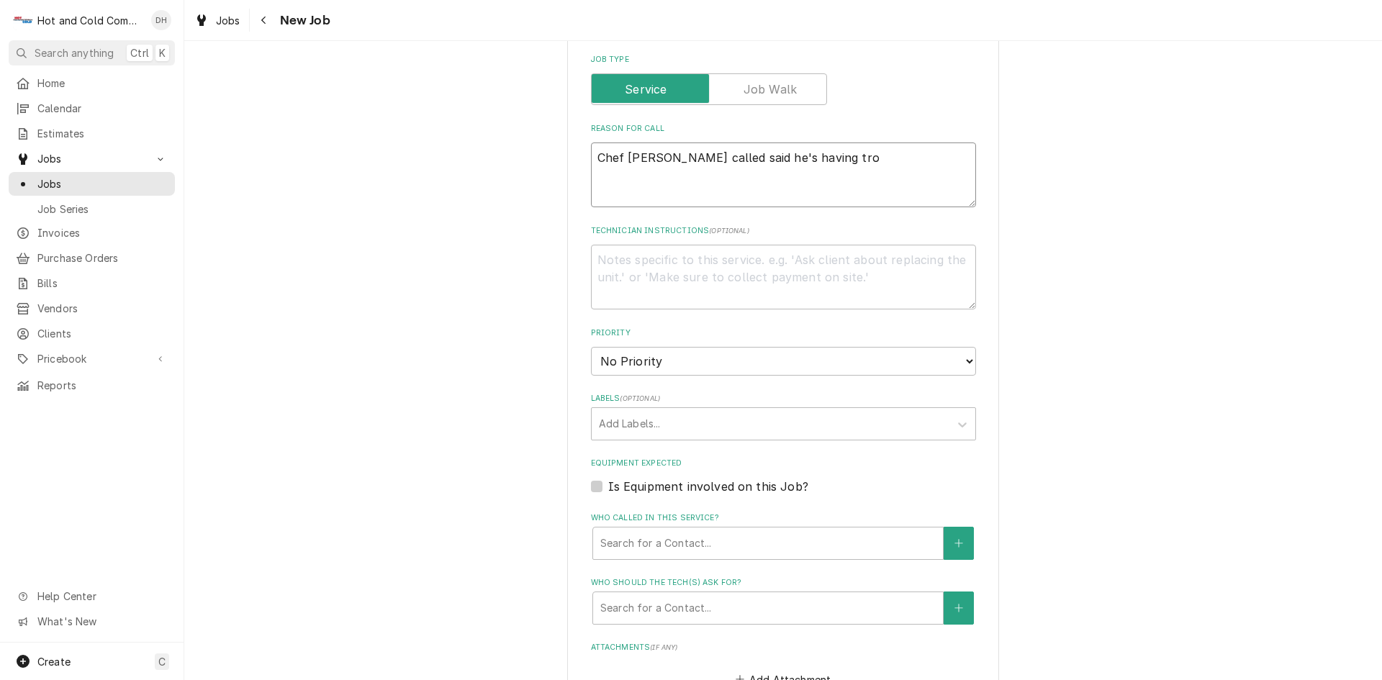
type textarea "x"
type textarea "Chef [PERSON_NAME] called said he's having trob"
type textarea "x"
type textarea "Chef [PERSON_NAME] called said he's having trobl"
type textarea "x"
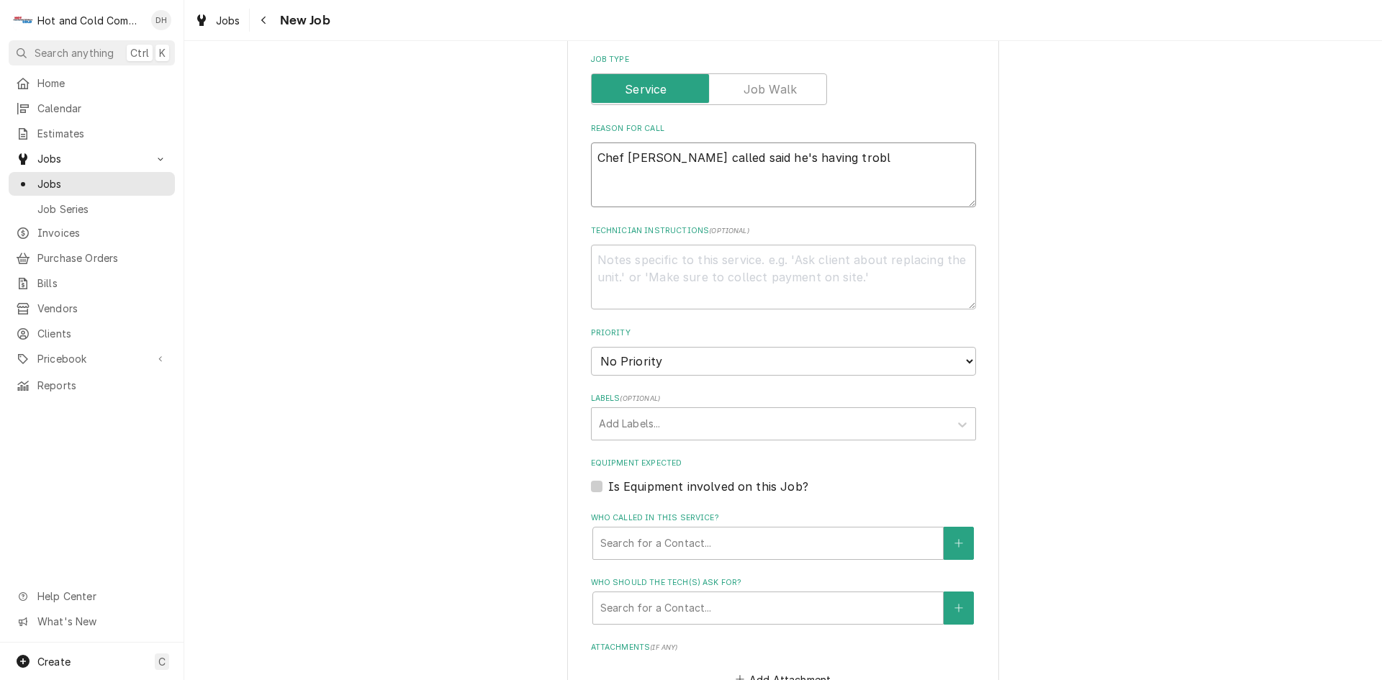
type textarea "Chef [PERSON_NAME] called said he's having troble"
type textarea "x"
type textarea "Chef [PERSON_NAME] called said he's having troble"
type textarea "x"
type textarea "Chef [PERSON_NAME] called said he's having troble w"
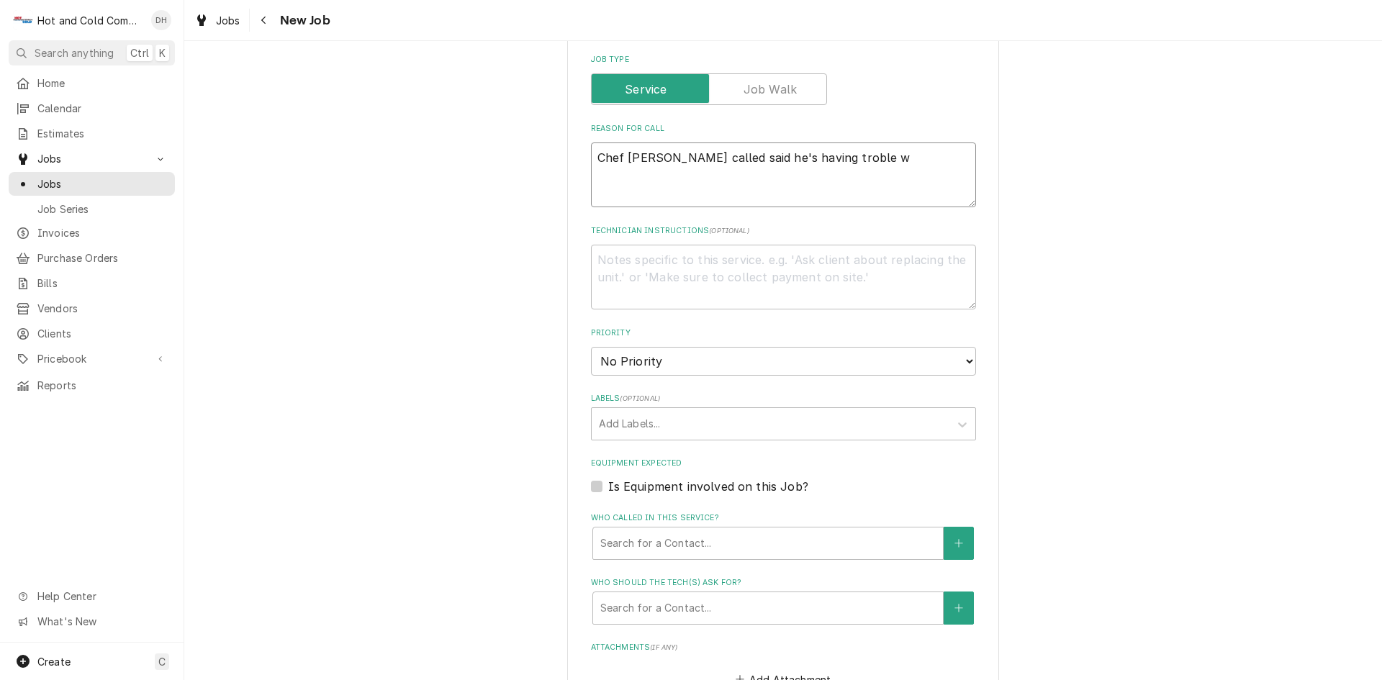
type textarea "x"
type textarea "Chef [PERSON_NAME] called said he's having troble wi"
type textarea "x"
type textarea "Chef [PERSON_NAME] called said he's having troble wit"
type textarea "x"
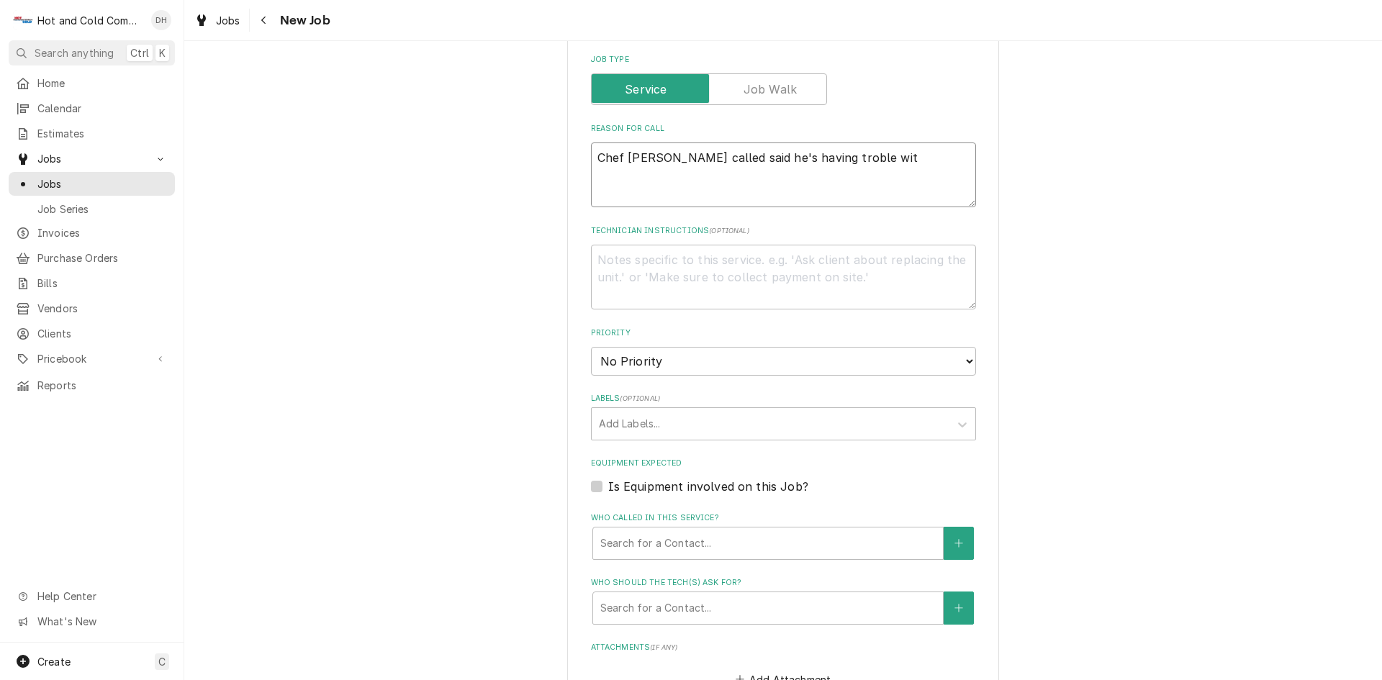
type textarea "Chef [PERSON_NAME] called said he's having troble with"
type textarea "x"
type textarea "Chef [PERSON_NAME] called said he's having troble with"
type textarea "x"
type textarea "Chef [PERSON_NAME] called said he's having troble with o"
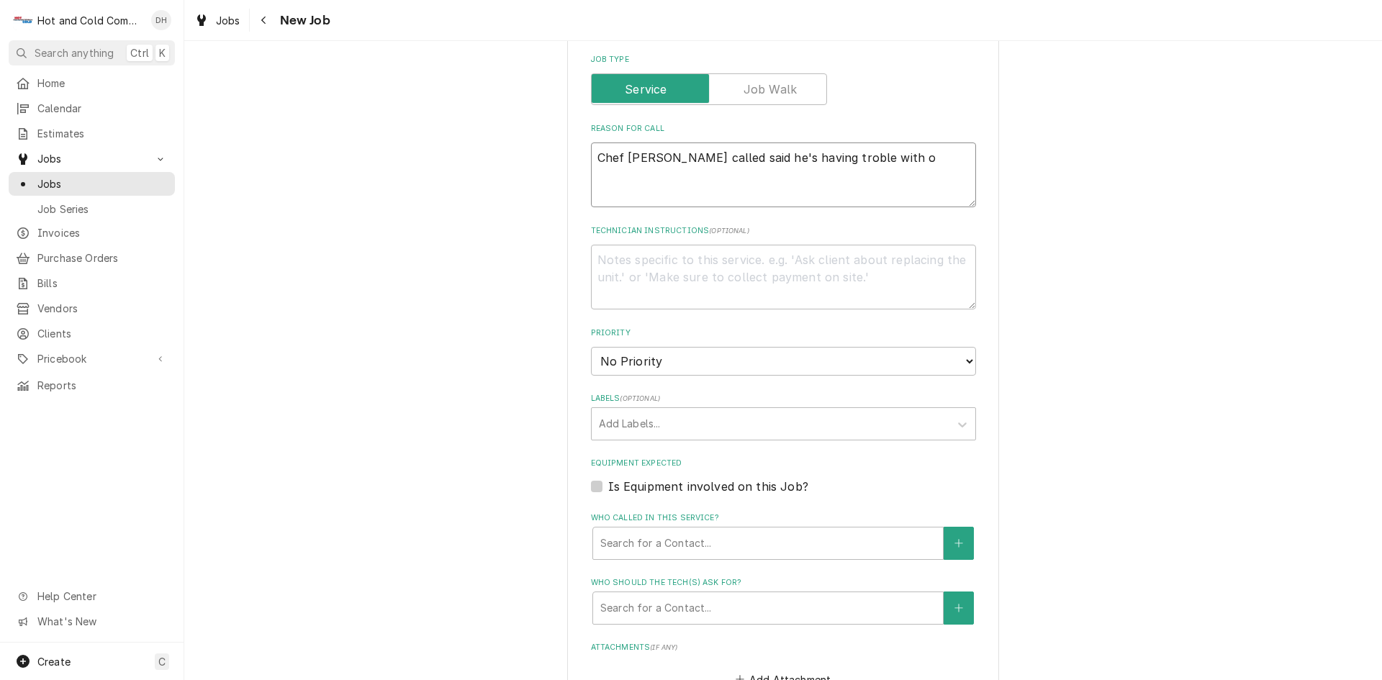
type textarea "x"
type textarea "Chef [PERSON_NAME] called said he's having troble with on"
type textarea "x"
type textarea "Chef [PERSON_NAME] called said he's having troble with one"
type textarea "x"
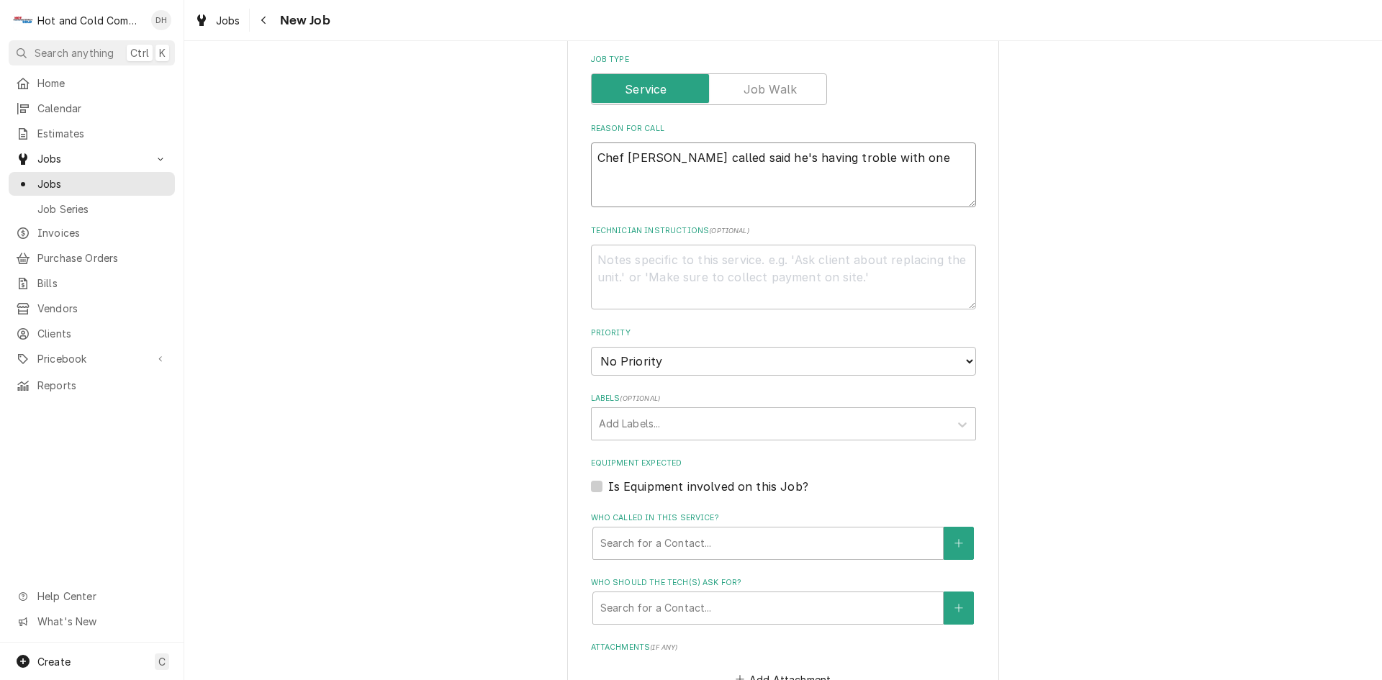
type textarea "Chef [PERSON_NAME] called said he's having troble with one"
type textarea "x"
type textarea "Chef [PERSON_NAME] called said he's having troble with one o"
type textarea "x"
type textarea "Chef [PERSON_NAME] called said he's having troble with one of"
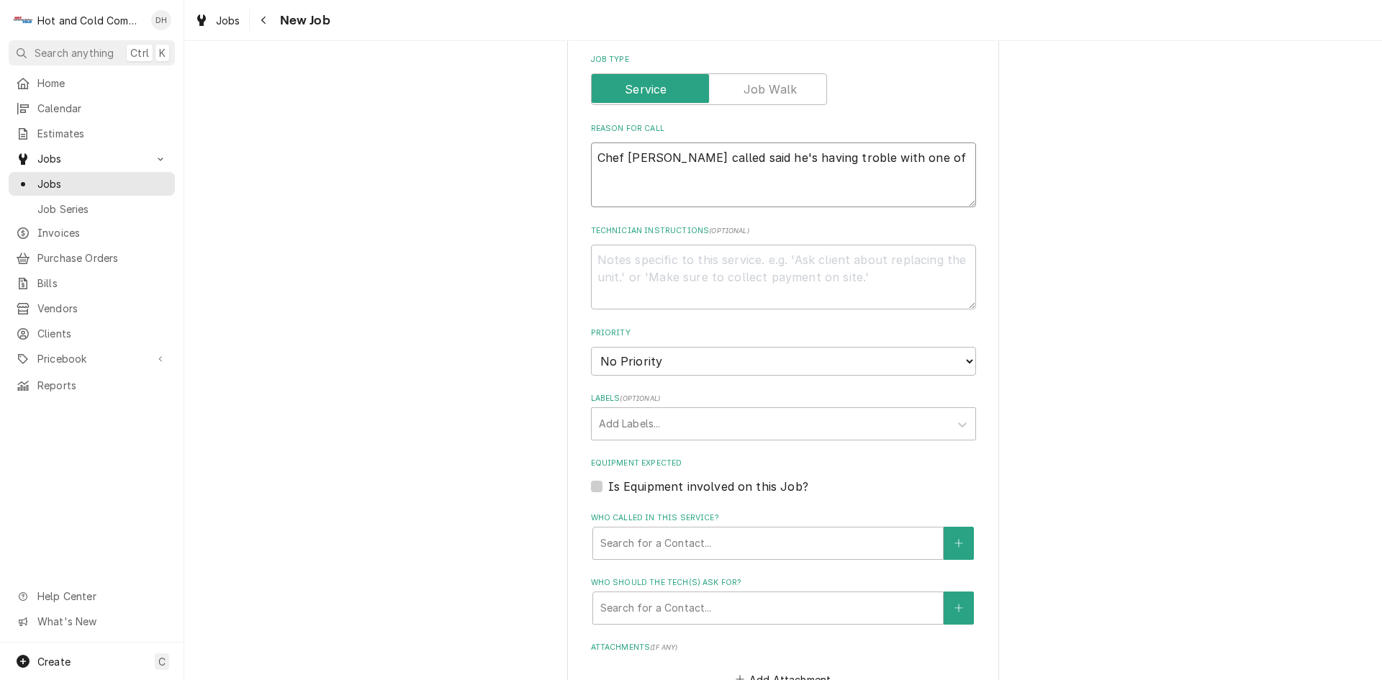
type textarea "x"
type textarea "Chef [PERSON_NAME] called said he's having troble with one of"
type textarea "x"
type textarea "Chef [PERSON_NAME] called said he's having troble with one of h"
type textarea "x"
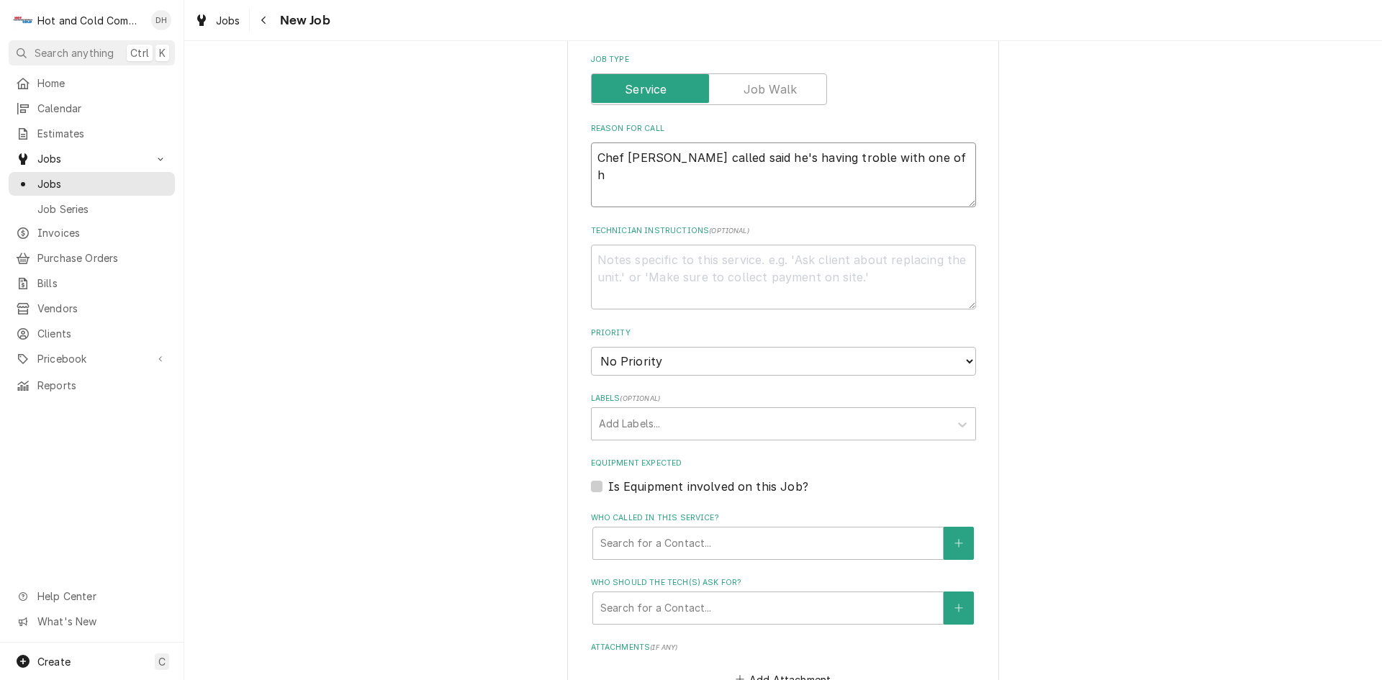
type textarea "Chef [PERSON_NAME] called said he's having troble with one of hi"
type textarea "x"
type textarea "Chef [PERSON_NAME] called said he's having troble with one of his"
type textarea "x"
type textarea "Chef [PERSON_NAME] called said he's having troble with one of his"
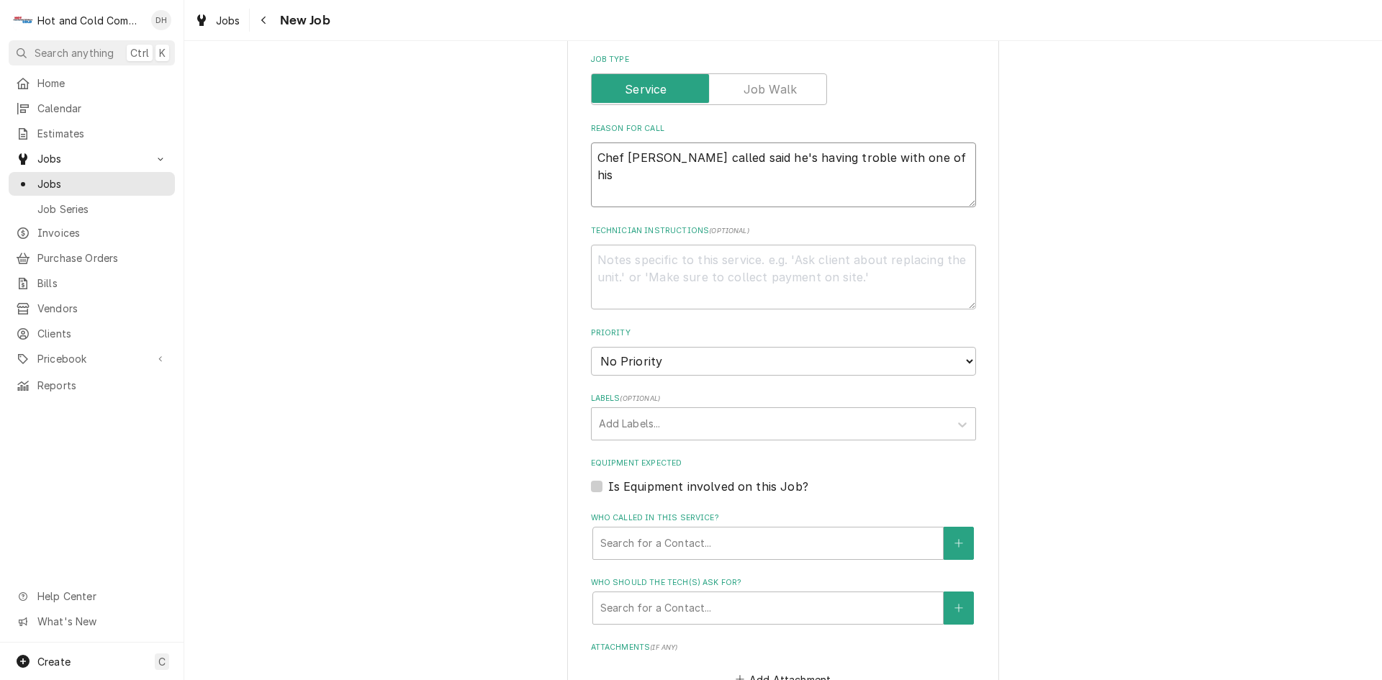
type textarea "x"
type textarea "Chef [PERSON_NAME] called said he's having troble with one of his f"
type textarea "x"
type textarea "Chef [PERSON_NAME] called said he's having troble with one of his fr"
type textarea "x"
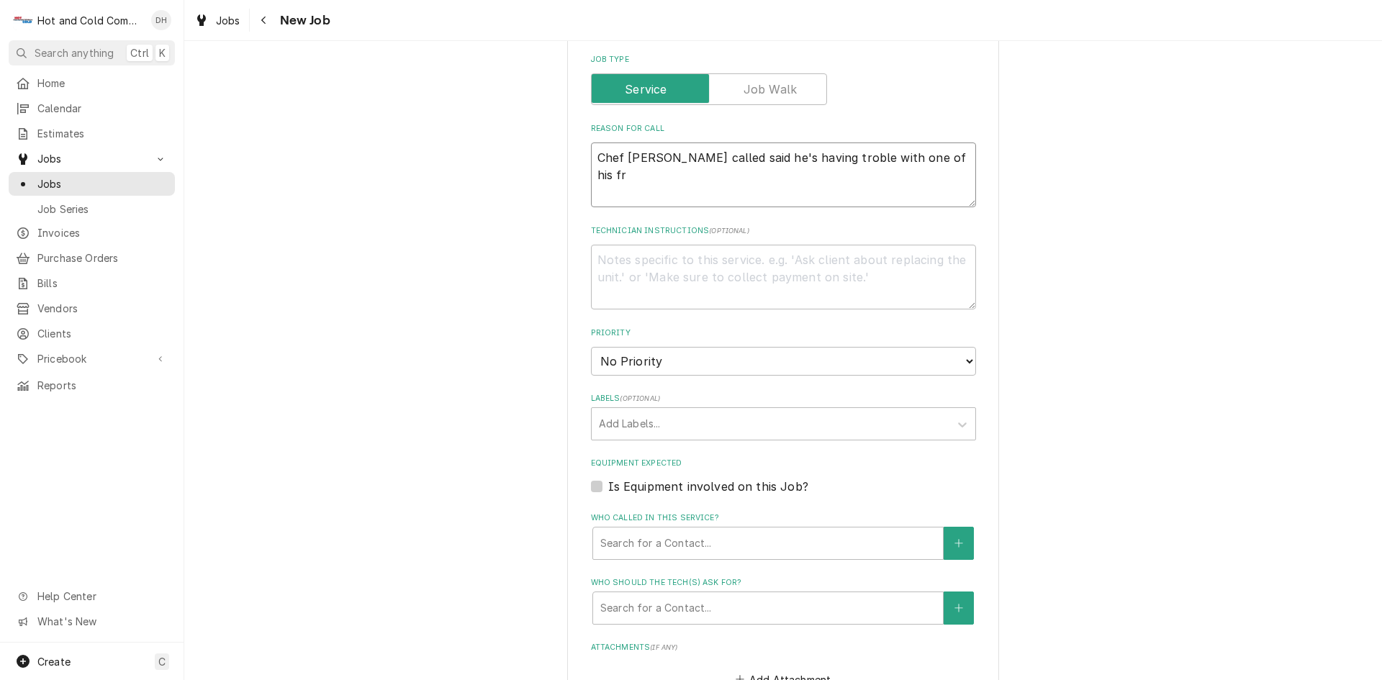
type textarea "Chef [PERSON_NAME] called said he's having troble with one of his fre"
type textarea "x"
type textarea "Chef [PERSON_NAME] called said he's having troble with one of his free"
type textarea "x"
type textarea "Chef [PERSON_NAME] called said he's having troble with one of his freez"
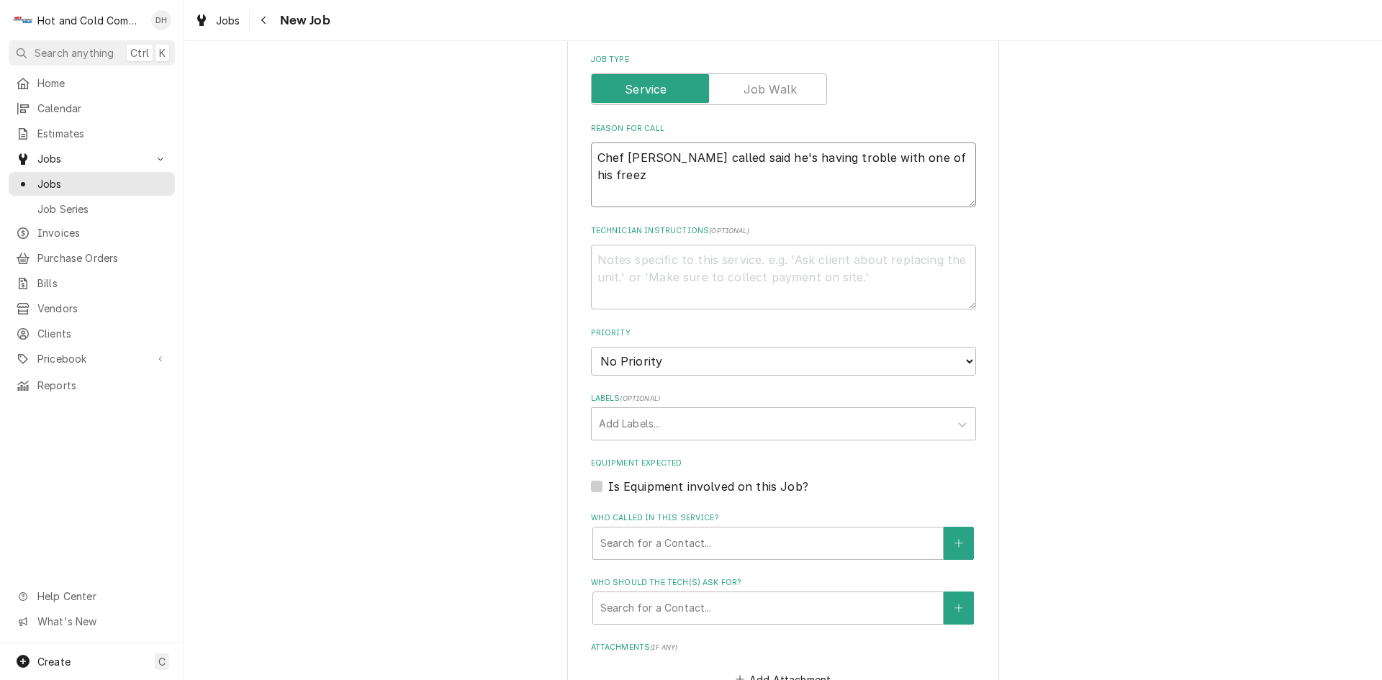
type textarea "x"
type textarea "Chef [PERSON_NAME] called said he's having troble with one of his freeze"
type textarea "x"
type textarea "Chef [PERSON_NAME] called said he's having troble with one of his freezer"
type textarea "x"
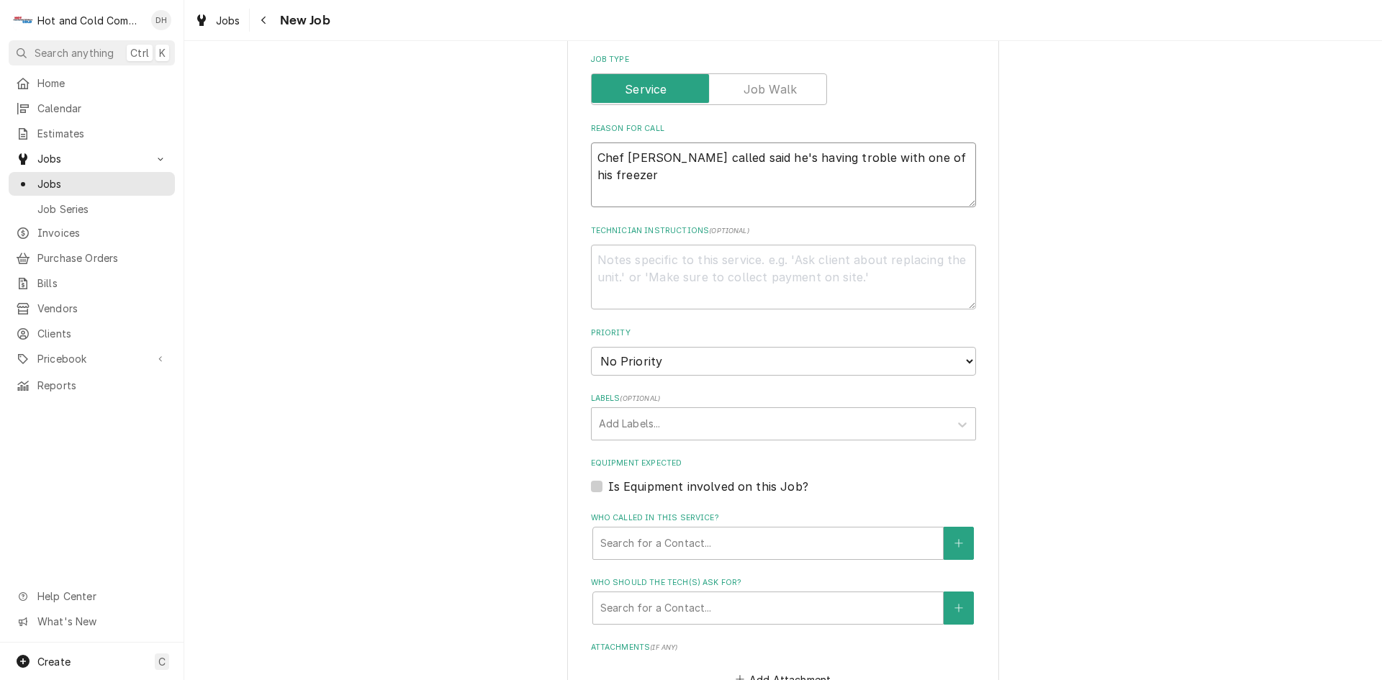
type textarea "Chef [PERSON_NAME] called said he's having troble with one of his freezers"
type textarea "x"
click at [792, 163] on textarea "Chef [PERSON_NAME] called said he's having troble with one of his freezers" at bounding box center [783, 175] width 385 height 65
type textarea "Chef [PERSON_NAME] called said he's having troble with one of his freezers"
